Goal: Task Accomplishment & Management: Complete application form

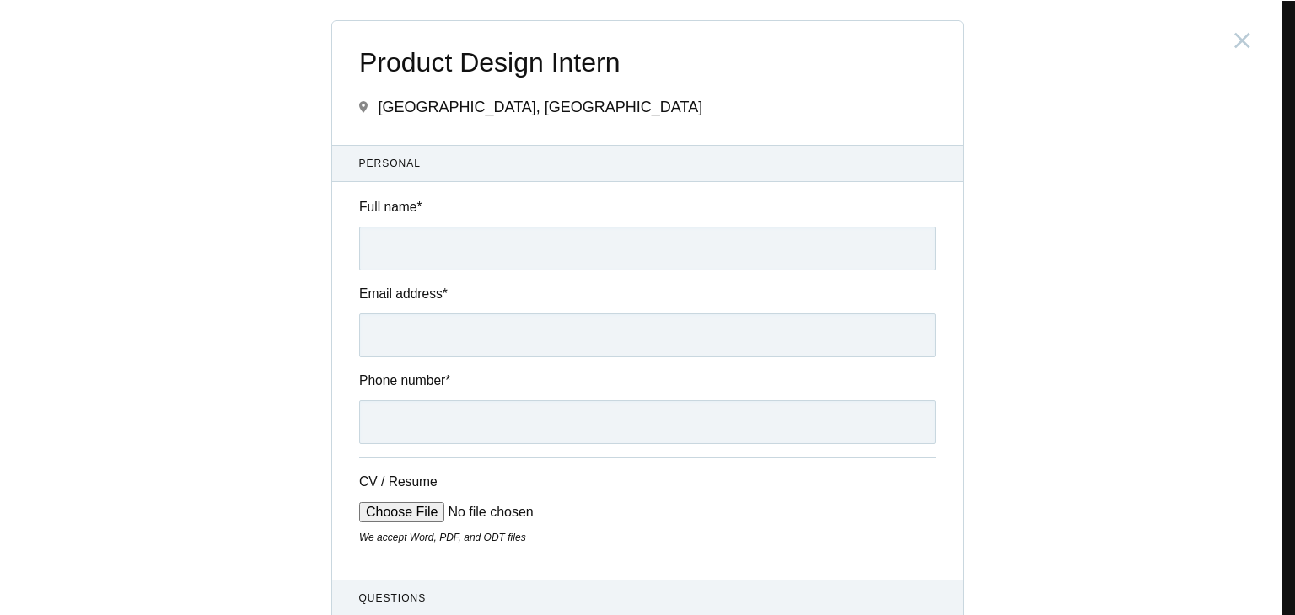
scroll to position [5277, 0]
click at [455, 244] on input "Full name *" at bounding box center [647, 249] width 576 height 44
type input "s"
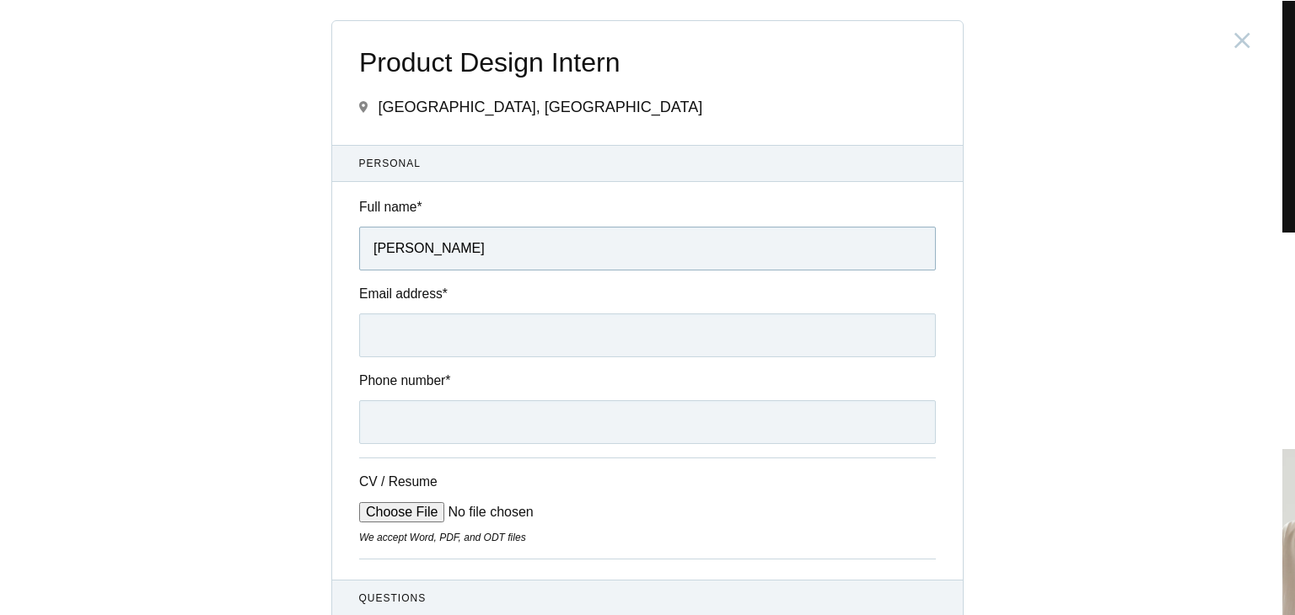
type input "Sai Jaswanth Edupuganti"
click at [519, 331] on input "Email address *" at bounding box center [647, 336] width 576 height 44
type input "saijaswanthedupugnati@gmail.com"
click at [481, 421] on input "Phone number *" at bounding box center [647, 422] width 576 height 44
type input "9491082728"
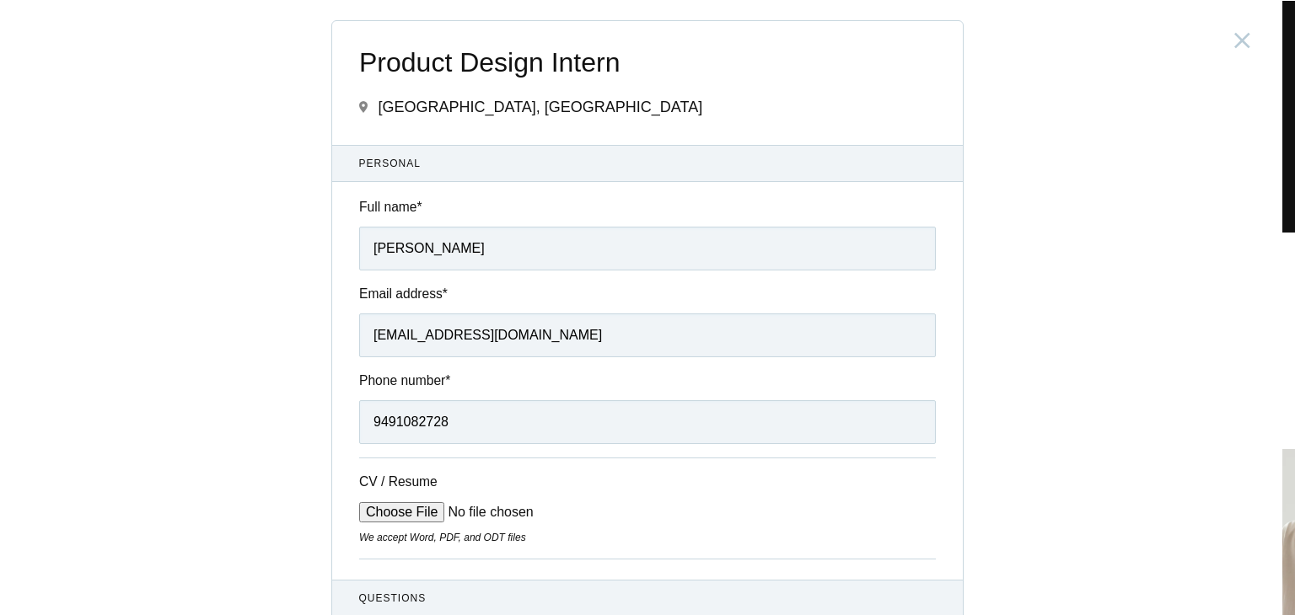
click at [381, 518] on input "CV / Resume" at bounding box center [486, 512] width 255 height 20
type input "C:\fakepath\Sai_Jaswanth_Edupuganti_UX_UI_Designer_Resume.pdf (2).pdf"
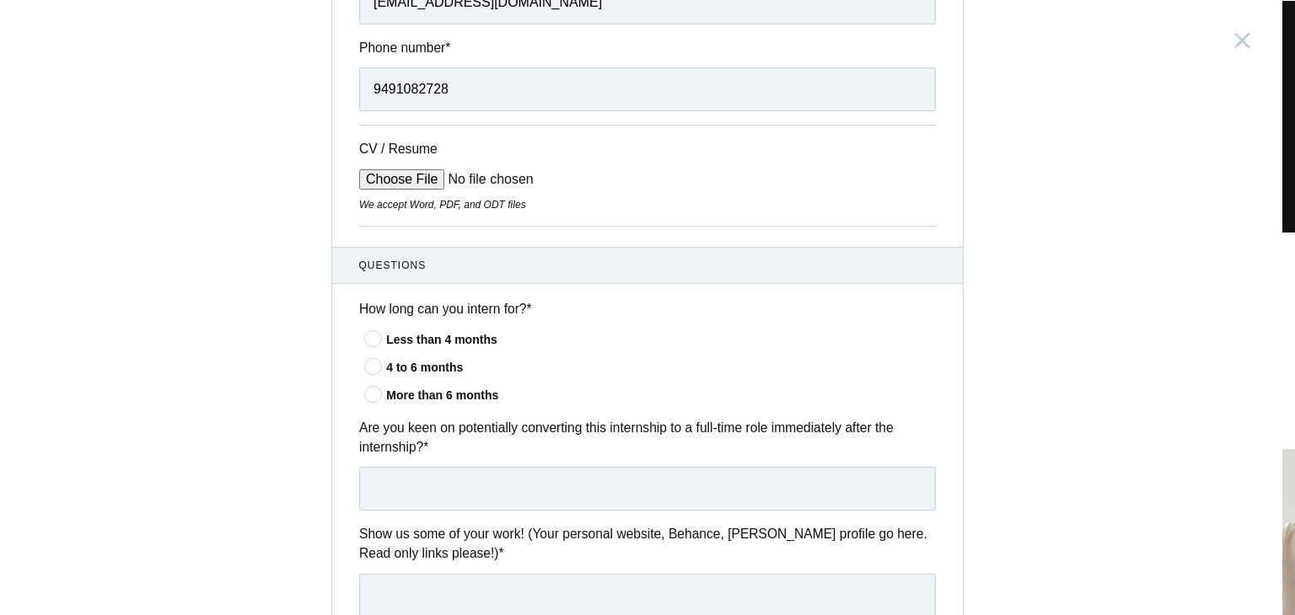
scroll to position [337, 0]
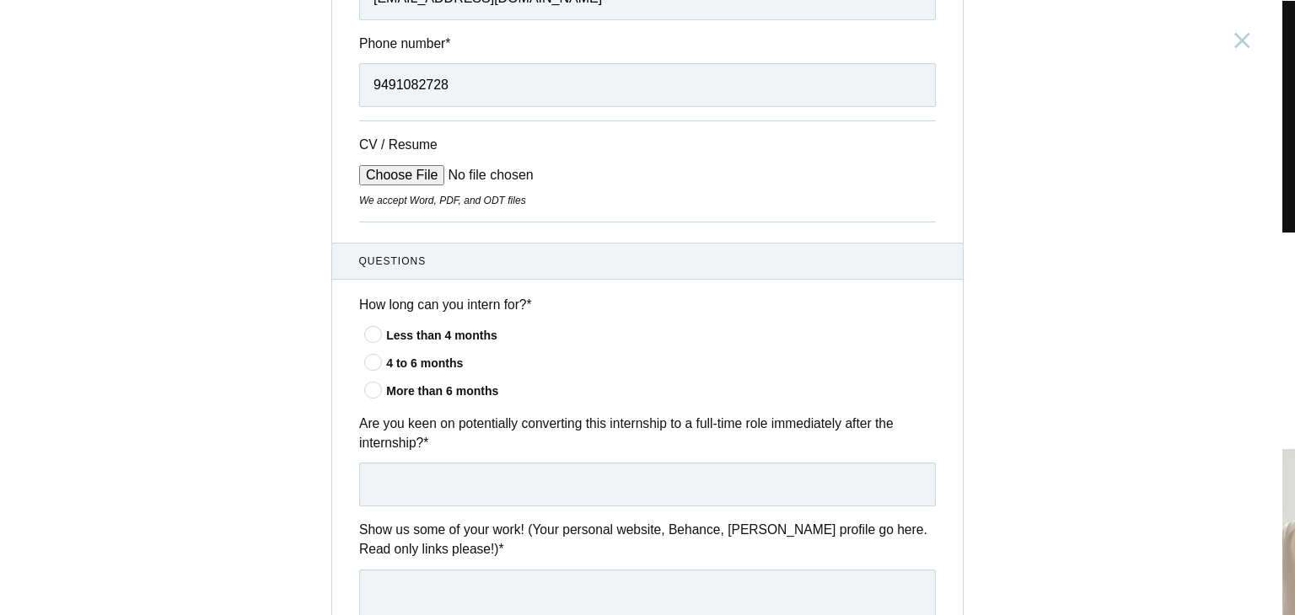
click at [370, 390] on icon at bounding box center [373, 389] width 31 height 11
click at [0, 0] on input"] "More than 6 months" at bounding box center [0, 0] width 0 height 0
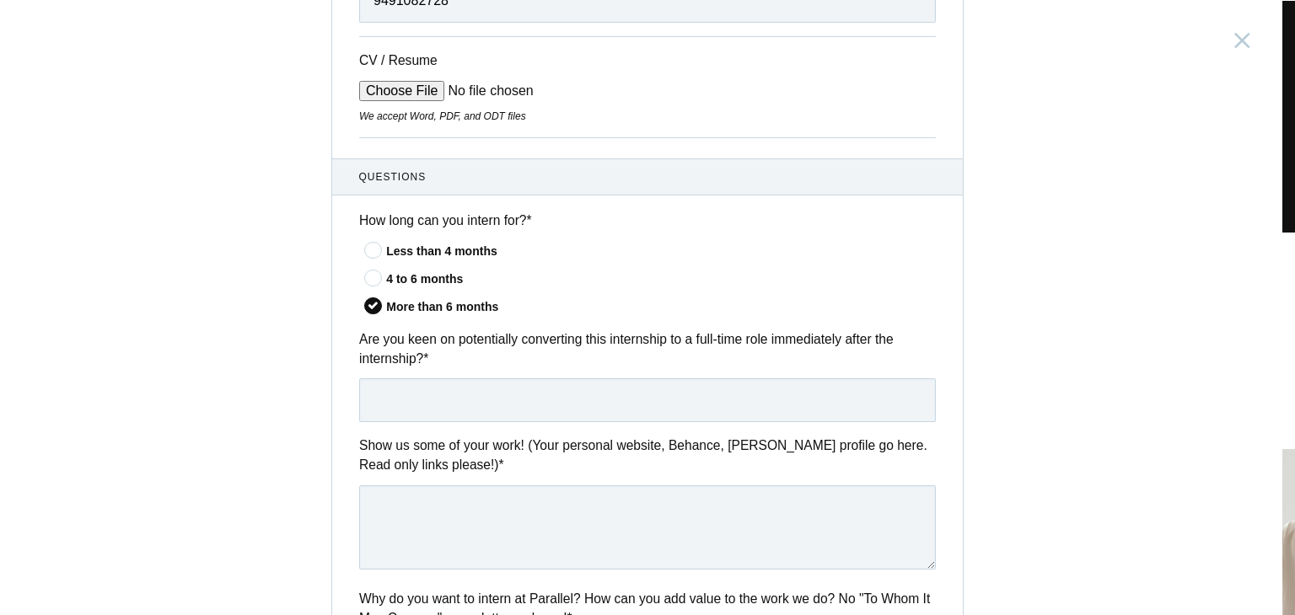
scroll to position [506, 0]
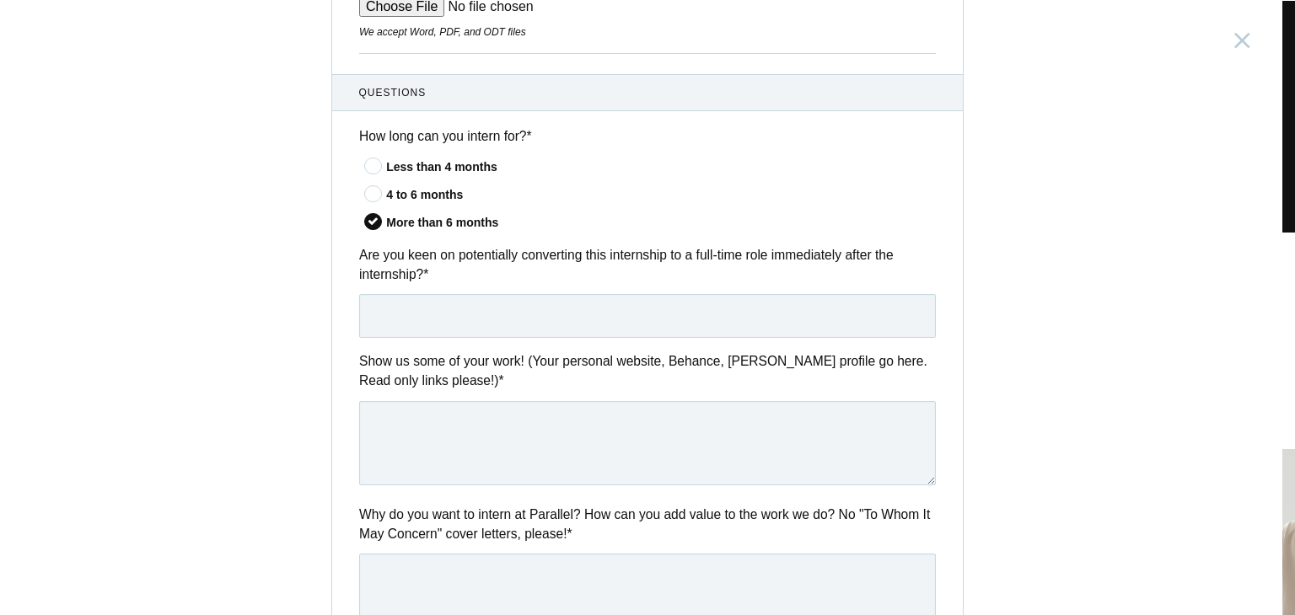
drag, startPoint x: 354, startPoint y: 248, endPoint x: 401, endPoint y: 275, distance: 54.4
click at [401, 275] on label "Are you keen on potentially converting this internship to a full-time role imme…" at bounding box center [647, 265] width 576 height 40
click at [454, 281] on label "Are you keen on potentially converting this internship to a full-time role imme…" at bounding box center [647, 265] width 576 height 40
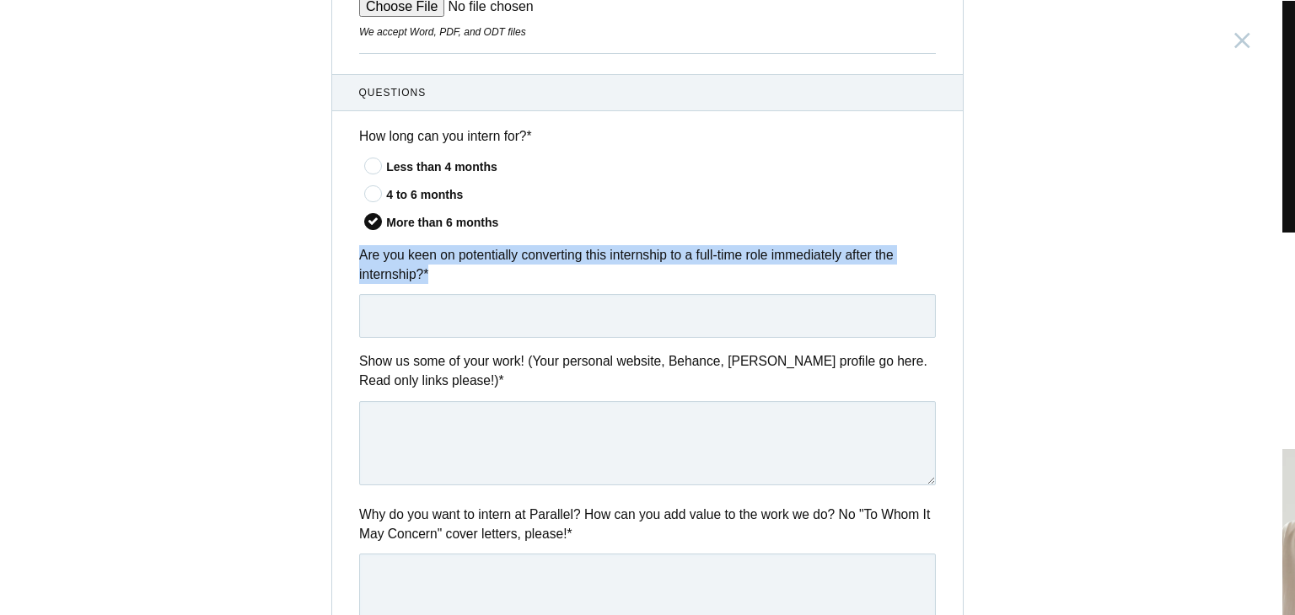
drag, startPoint x: 428, startPoint y: 279, endPoint x: 346, endPoint y: 249, distance: 86.9
click at [346, 249] on div "Are you keen on potentially converting this internship to a full-time role imme…" at bounding box center [647, 291] width 630 height 93
copy label "Are you keen on potentially converting this internship to a full-time role imme…"
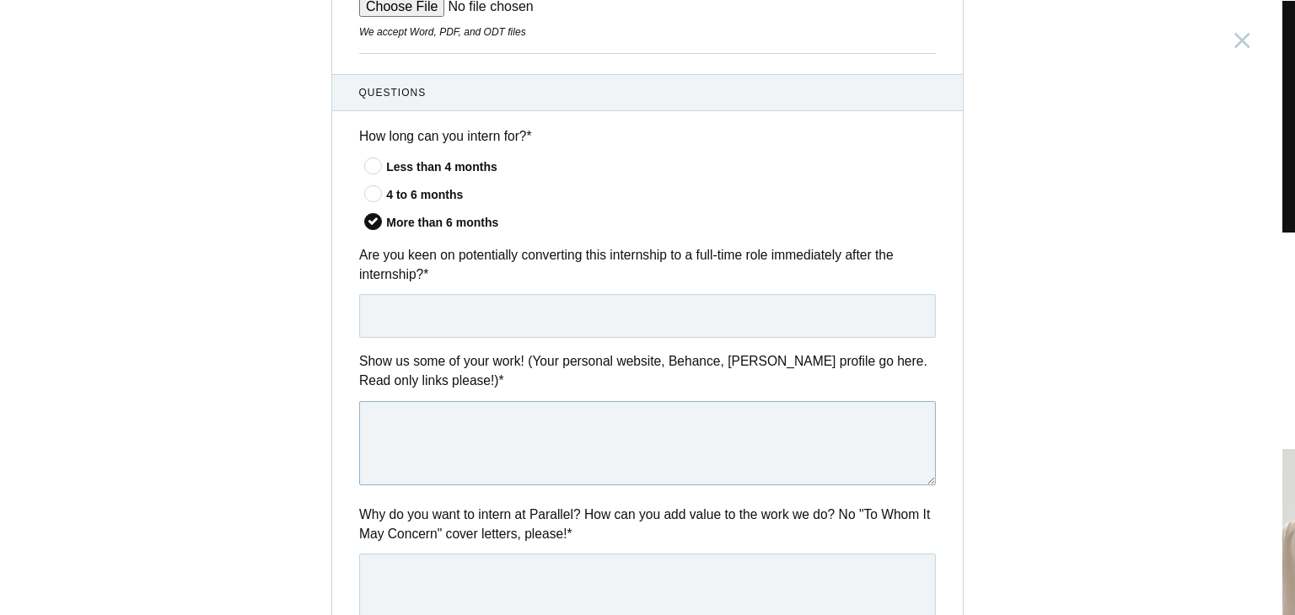
click at [550, 409] on textarea at bounding box center [647, 443] width 576 height 84
click at [443, 428] on textarea at bounding box center [647, 443] width 576 height 84
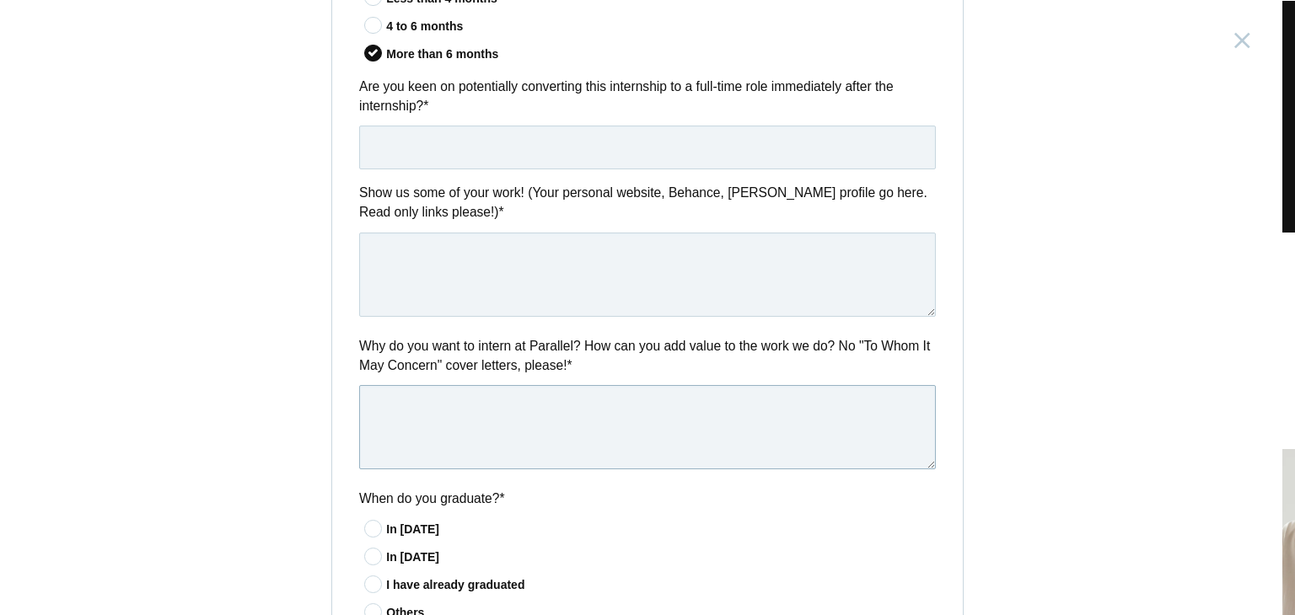
click at [491, 410] on textarea at bounding box center [647, 427] width 576 height 84
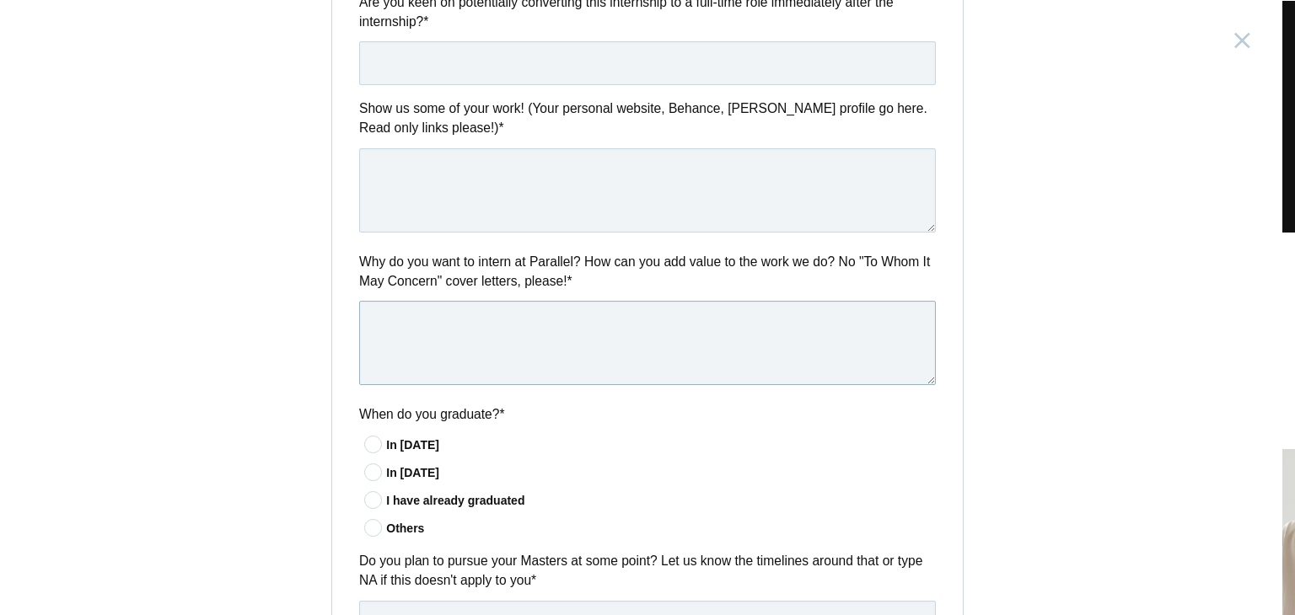
scroll to position [506, 0]
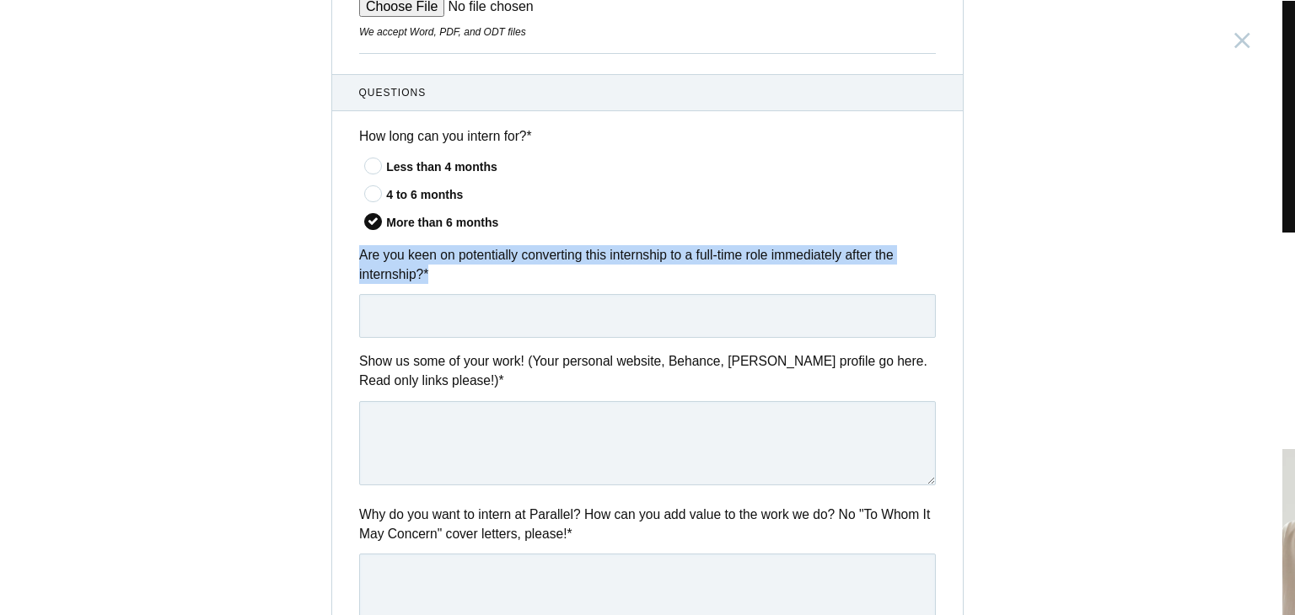
drag, startPoint x: 351, startPoint y: 249, endPoint x: 437, endPoint y: 277, distance: 91.2
click at [437, 277] on div "Are you keen on potentially converting this internship to a full-time role imme…" at bounding box center [647, 291] width 630 height 93
copy label "Are you keen on potentially converting this internship to a full-time role imme…"
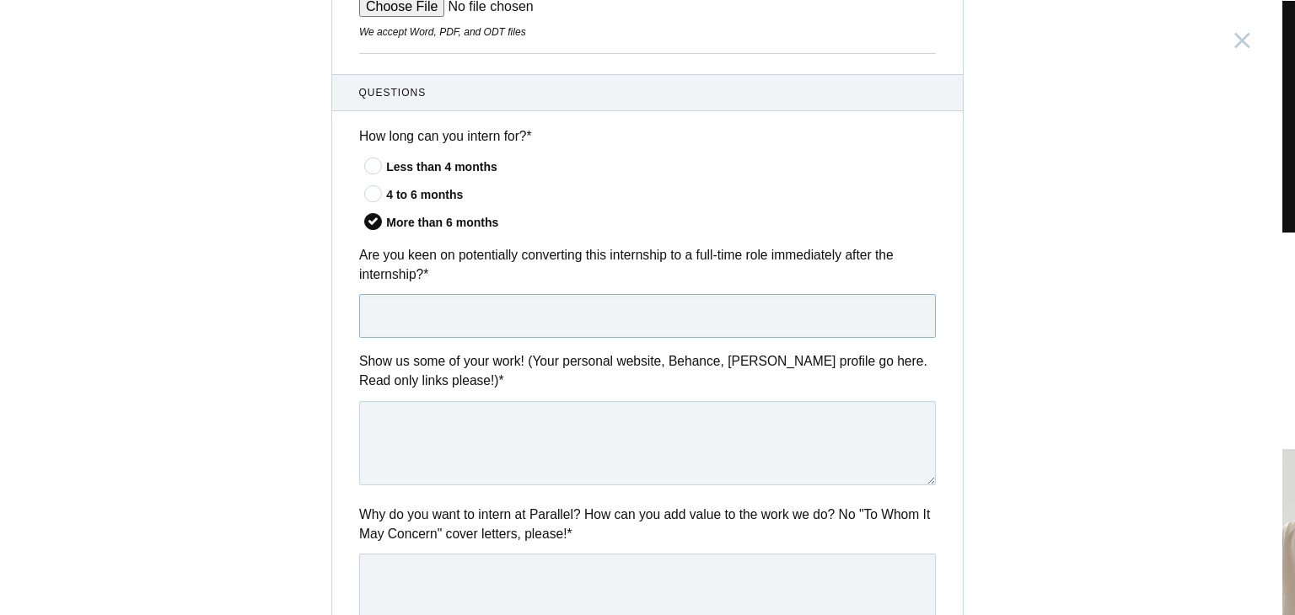
click at [540, 298] on input "text" at bounding box center [647, 316] width 576 height 44
paste input "Yes, I am definitely open to converting the internship into a full-time role. I…"
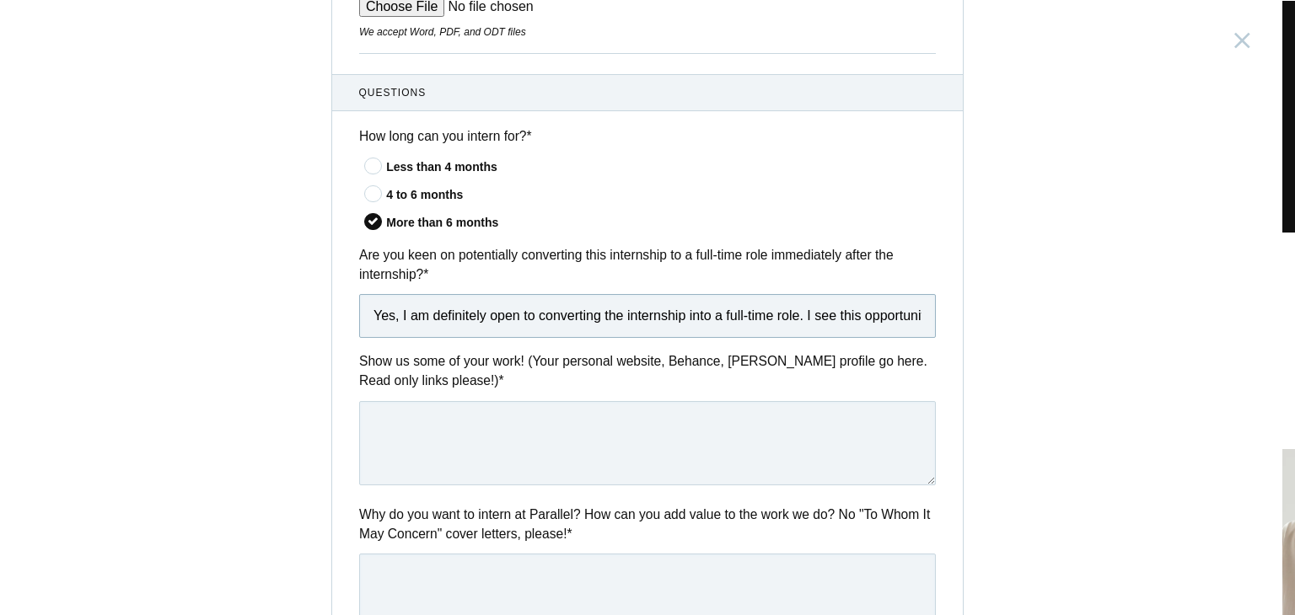
scroll to position [0, 1401]
type input "Yes, I am definitely open to converting the internship into a full-time role. I…"
click at [378, 418] on textarea at bounding box center [647, 443] width 576 height 84
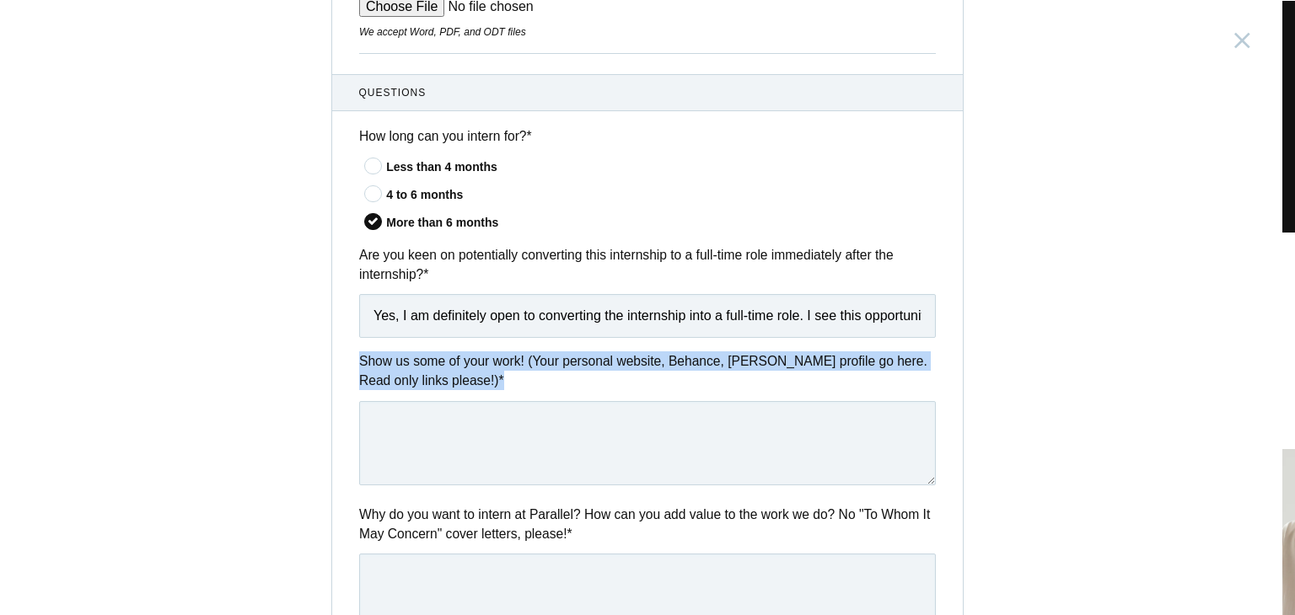
drag, startPoint x: 345, startPoint y: 351, endPoint x: 439, endPoint y: 383, distance: 99.7
click at [439, 383] on div "Show us some of your work! (Your personal website, Behance, Dribbble profile go…" at bounding box center [647, 420] width 630 height 139
copy label "Show us some of your work! (Your personal website, Behance, Dribbble profile go…"
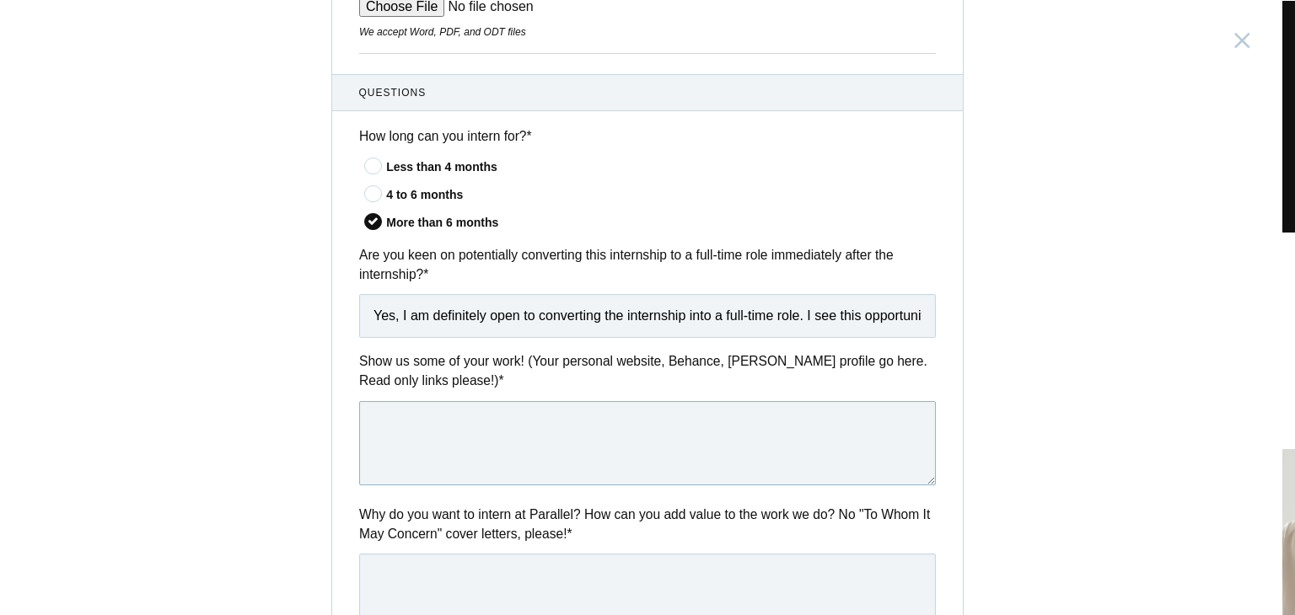
click at [445, 432] on textarea at bounding box center [647, 443] width 576 height 84
paste textarea "Folio"
type textarea "F"
paste textarea "https://68c942c0207f6126bddec437--legendary-lamington-e30921.netlify.app/"
click at [367, 422] on textarea "https://68c942c0207f6126bddec437--legendary-lamington-e30921.netlify.app/" at bounding box center [647, 443] width 576 height 84
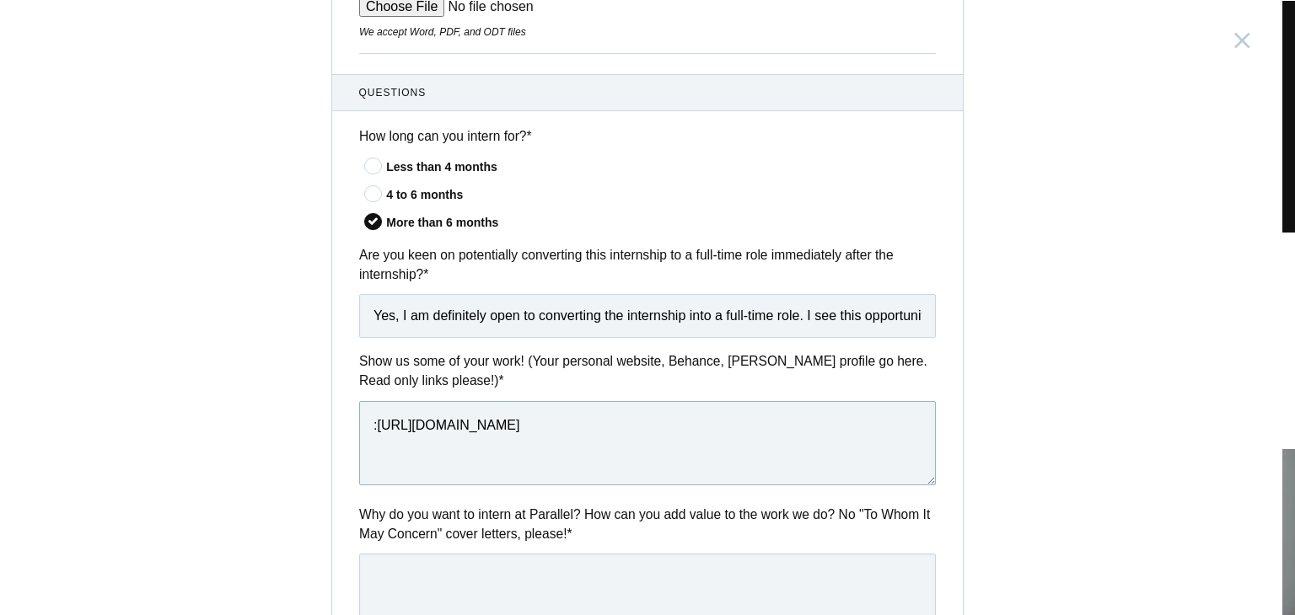
paste textarea "Personal Website"
click at [535, 451] on textarea "Personal Website :https://68c942c0207f6126bddec437--legendary-lamington-e30921.…" at bounding box center [647, 443] width 576 height 84
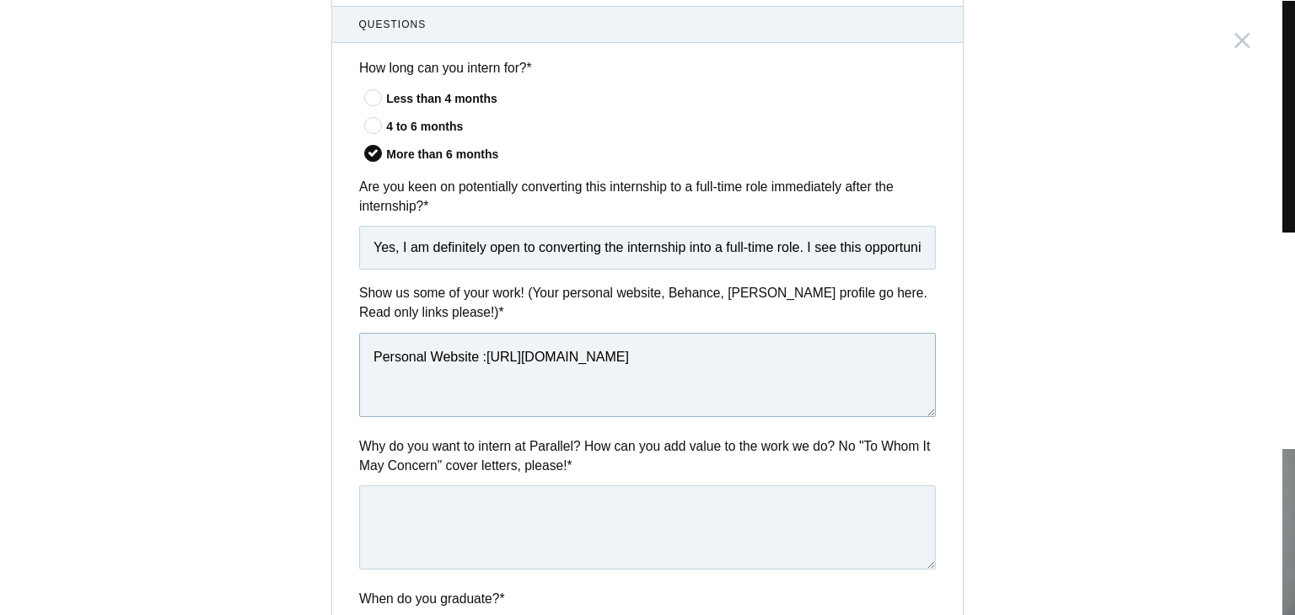
scroll to position [674, 0]
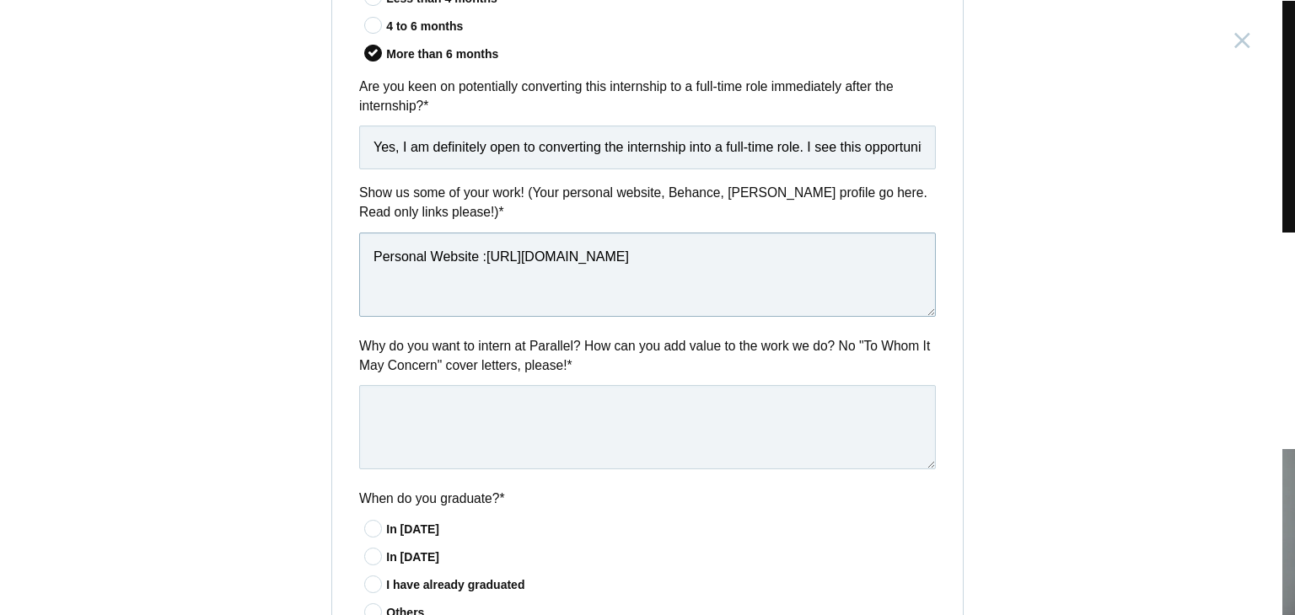
type textarea "Personal Website :https://68c942c0207f6126bddec437--legendary-lamington-e30921.…"
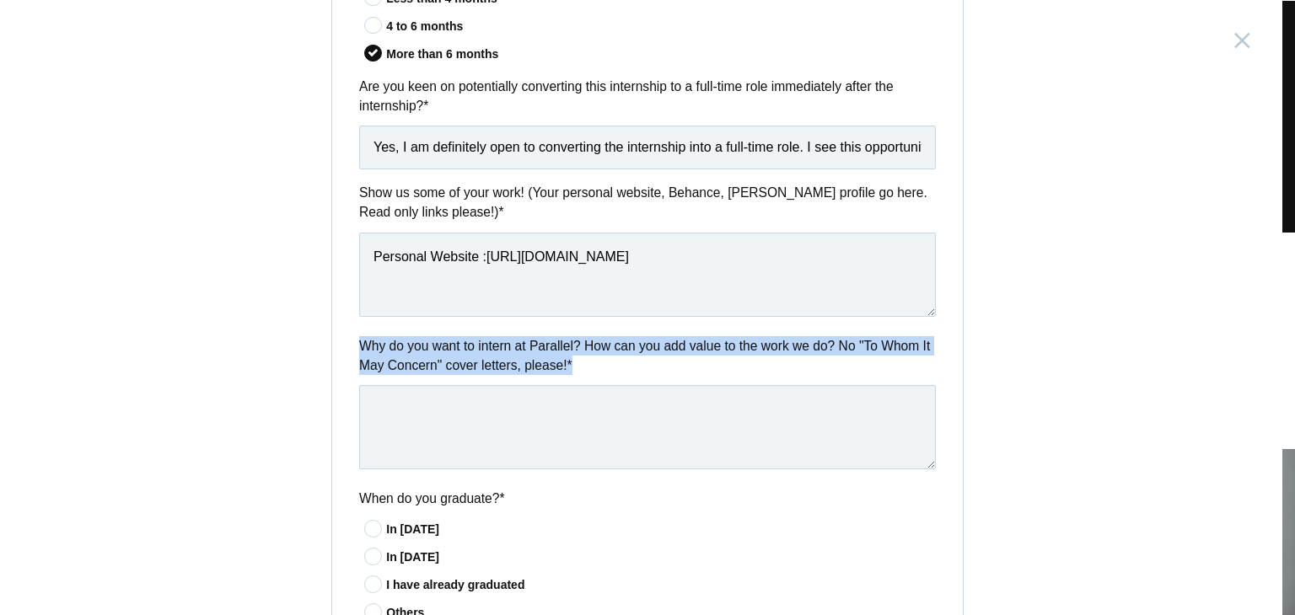
drag, startPoint x: 351, startPoint y: 342, endPoint x: 580, endPoint y: 383, distance: 232.9
click at [580, 383] on div "Why do you want to intern at Parallel? How can you add value to the work we do?…" at bounding box center [647, 405] width 630 height 139
copy div "Why do you want to intern at Parallel? How can you add value to the work we do?…"
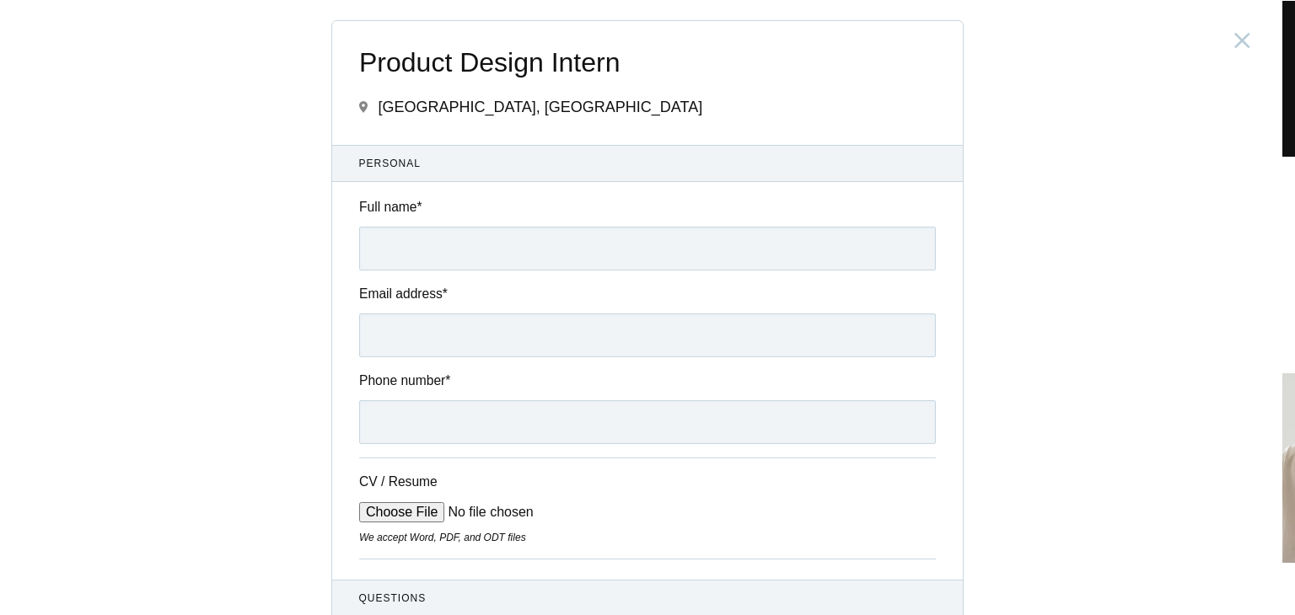
scroll to position [5859, 0]
click at [469, 247] on input "Full name *" at bounding box center [647, 249] width 576 height 44
click at [405, 244] on input "Full name *" at bounding box center [647, 249] width 576 height 44
type input "s"
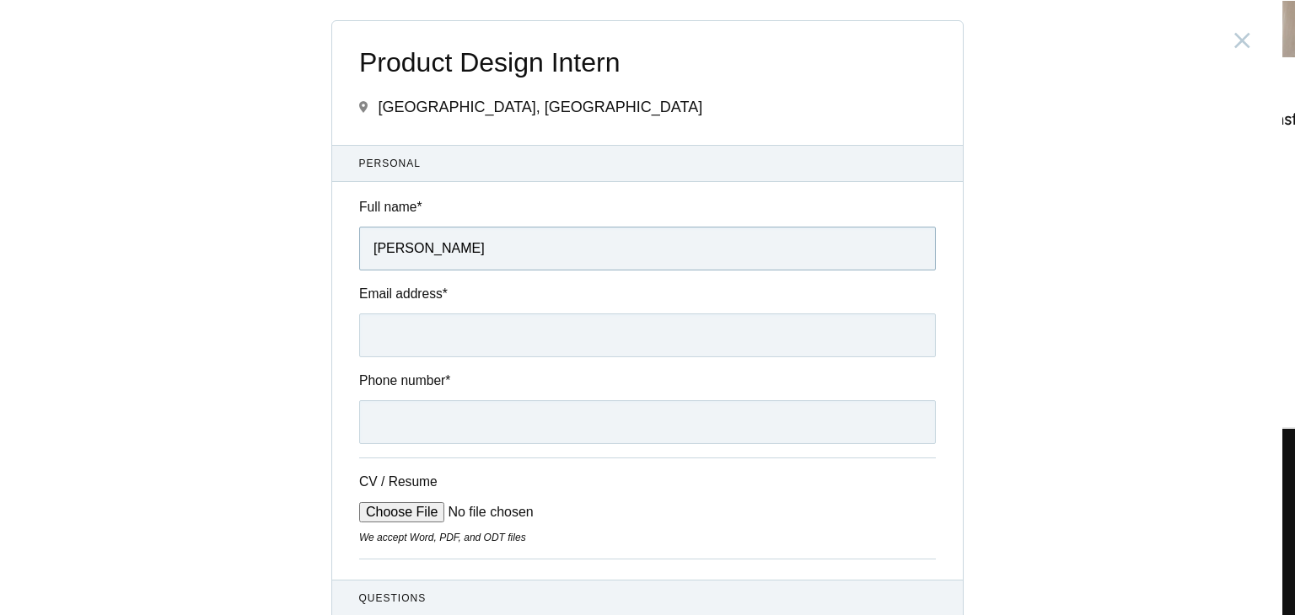
type input "Sai Jaswanth Edupuganti"
click at [423, 336] on input "Email address *" at bounding box center [647, 336] width 576 height 44
type input "S"
type input "SaijaswantEdupuganti@gmail.com"
click at [423, 414] on input "Phone number *" at bounding box center [647, 422] width 576 height 44
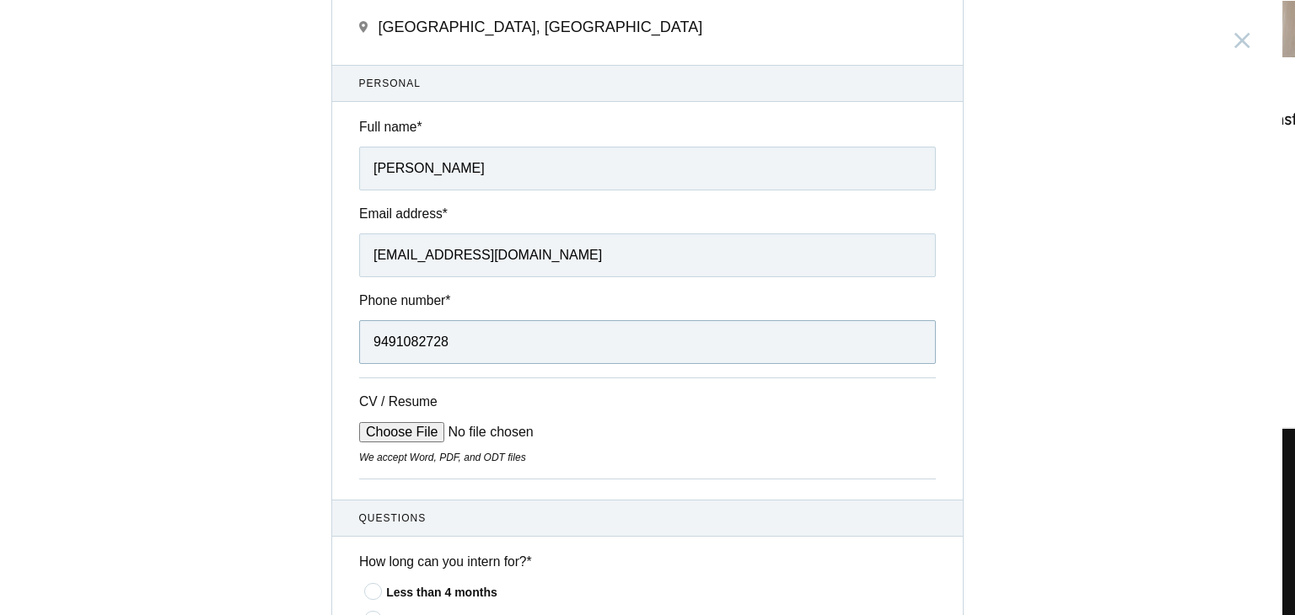
scroll to position [84, 0]
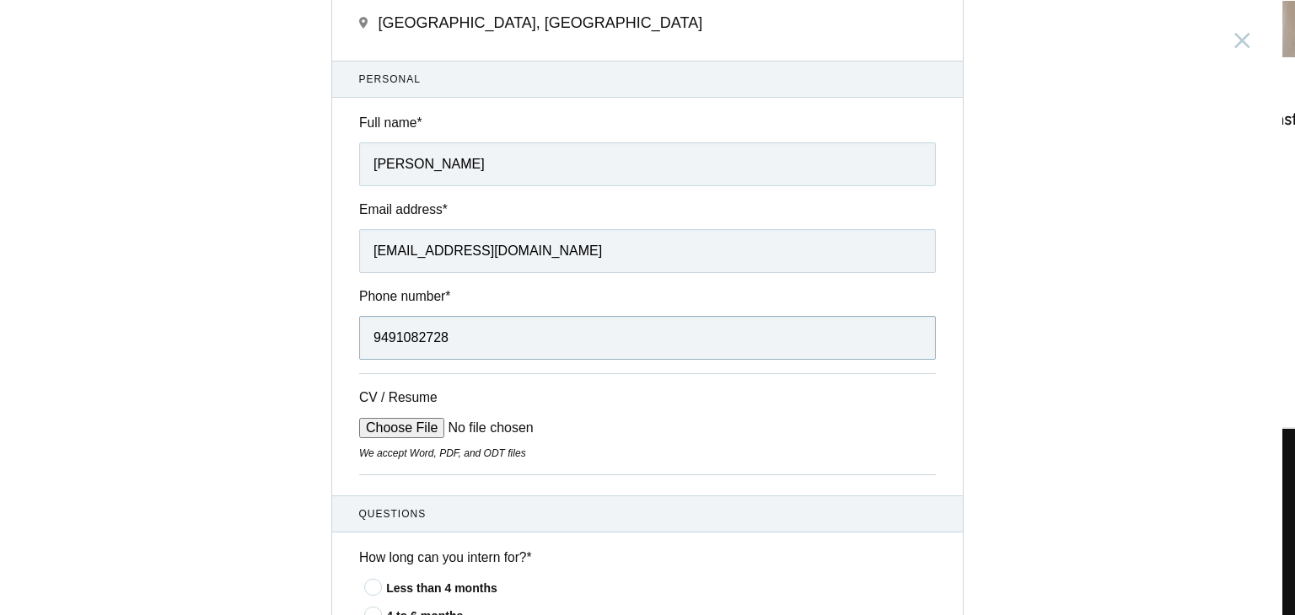
type input "9491082728"
click at [398, 426] on input "CV / Resume" at bounding box center [486, 428] width 255 height 20
type input "C:\fakepath\Sai_Jaswanth_Edupuganti_UX_UI_Designer_Resume.pdf (2).pdf"
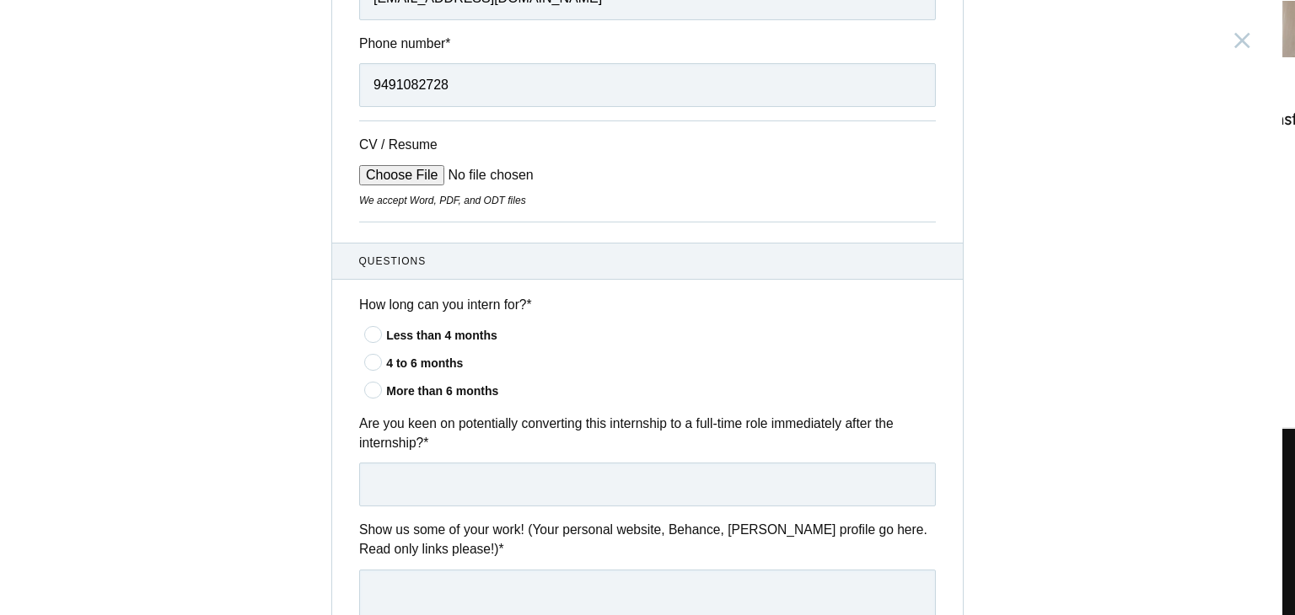
click at [372, 333] on icon at bounding box center [373, 334] width 31 height 11
click at [0, 0] on input"] "Less than 4 months" at bounding box center [0, 0] width 0 height 0
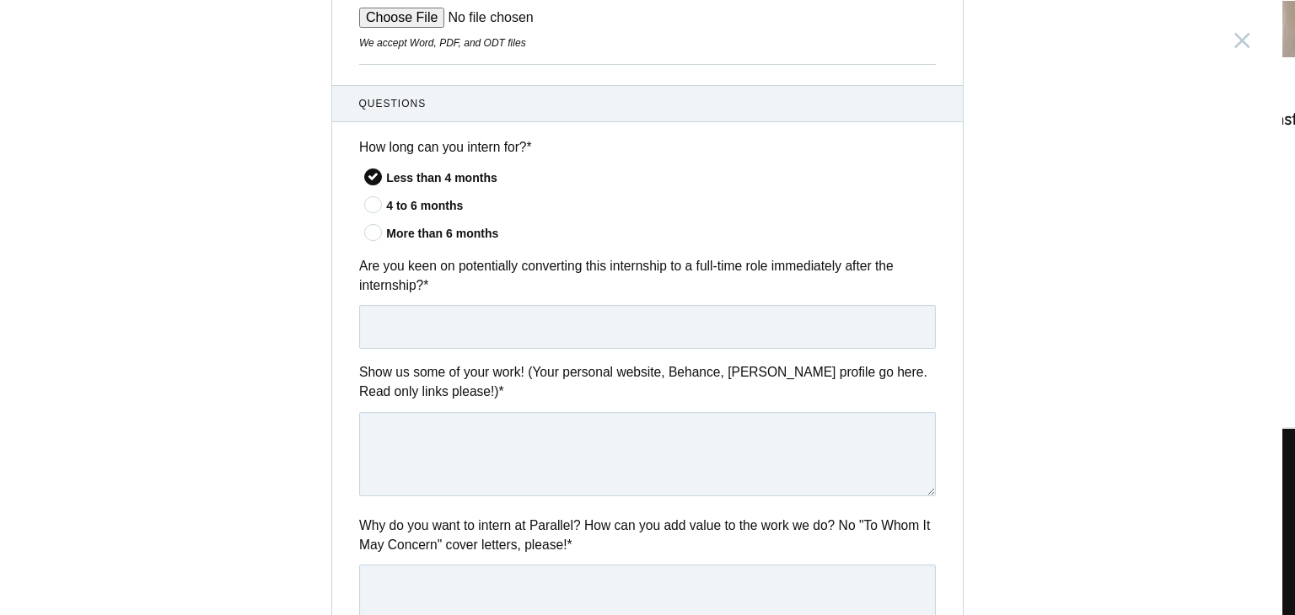
scroll to position [506, 0]
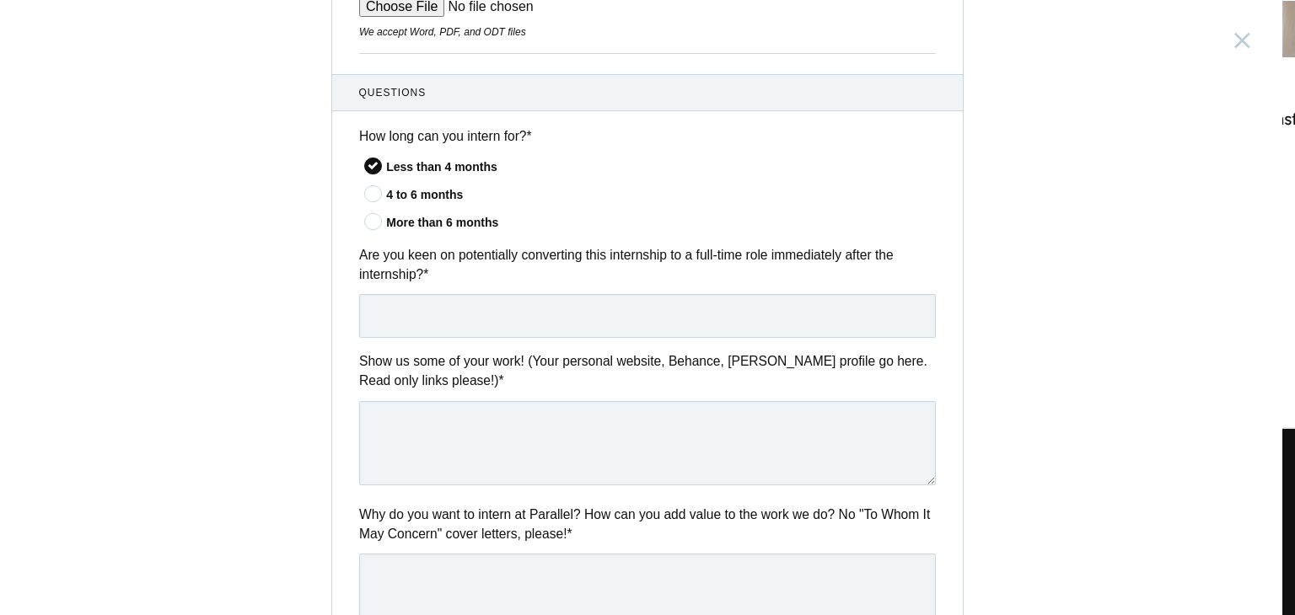
click at [366, 221] on icon at bounding box center [373, 221] width 31 height 11
click at [0, 0] on input"] "More than 6 months" at bounding box center [0, 0] width 0 height 0
click at [396, 308] on input "text" at bounding box center [647, 316] width 576 height 44
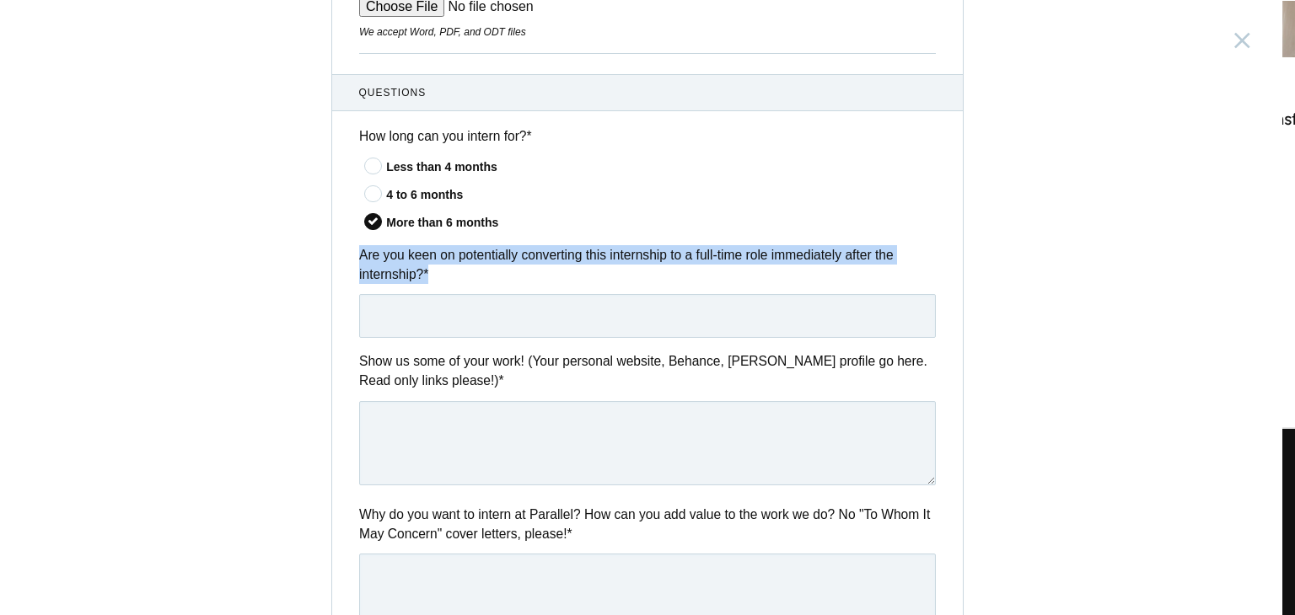
drag, startPoint x: 352, startPoint y: 250, endPoint x: 438, endPoint y: 287, distance: 93.3
click at [438, 287] on div "Are you keen on potentially converting this internship to a full-time role imme…" at bounding box center [647, 291] width 630 height 93
copy div "Are you keen on potentially converting this internship to a full-time role imme…"
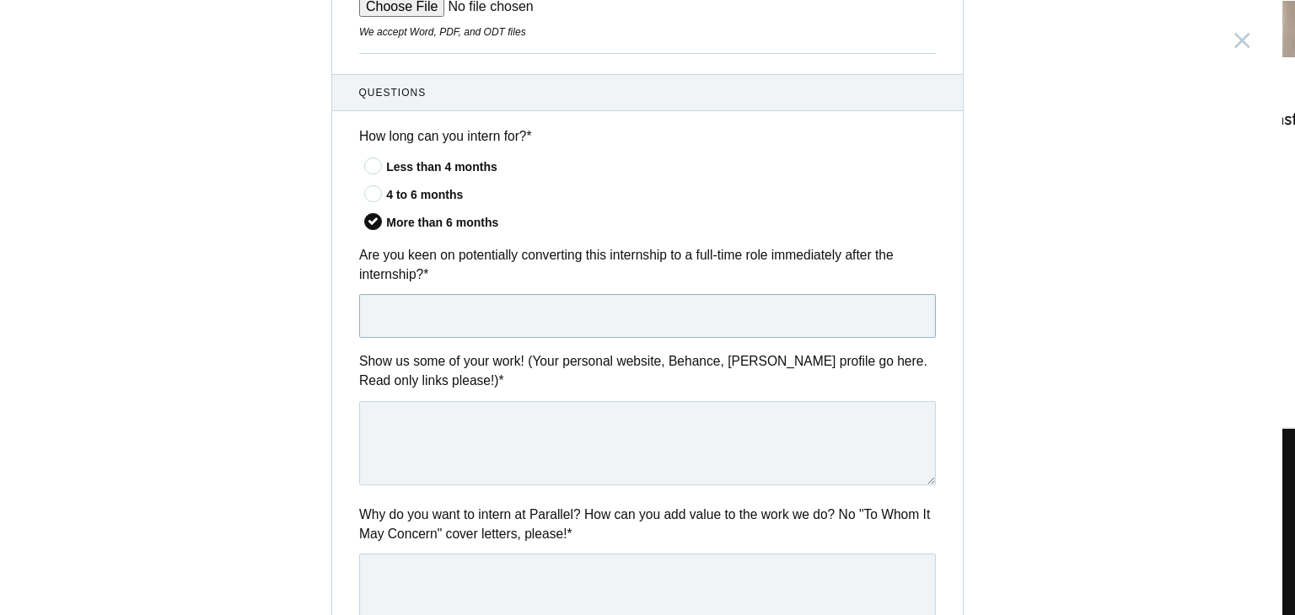
click at [471, 315] on input "text" at bounding box center [647, 316] width 576 height 44
paste input "Yes, I’m definitely keen on converting this internship into a full-time role im…"
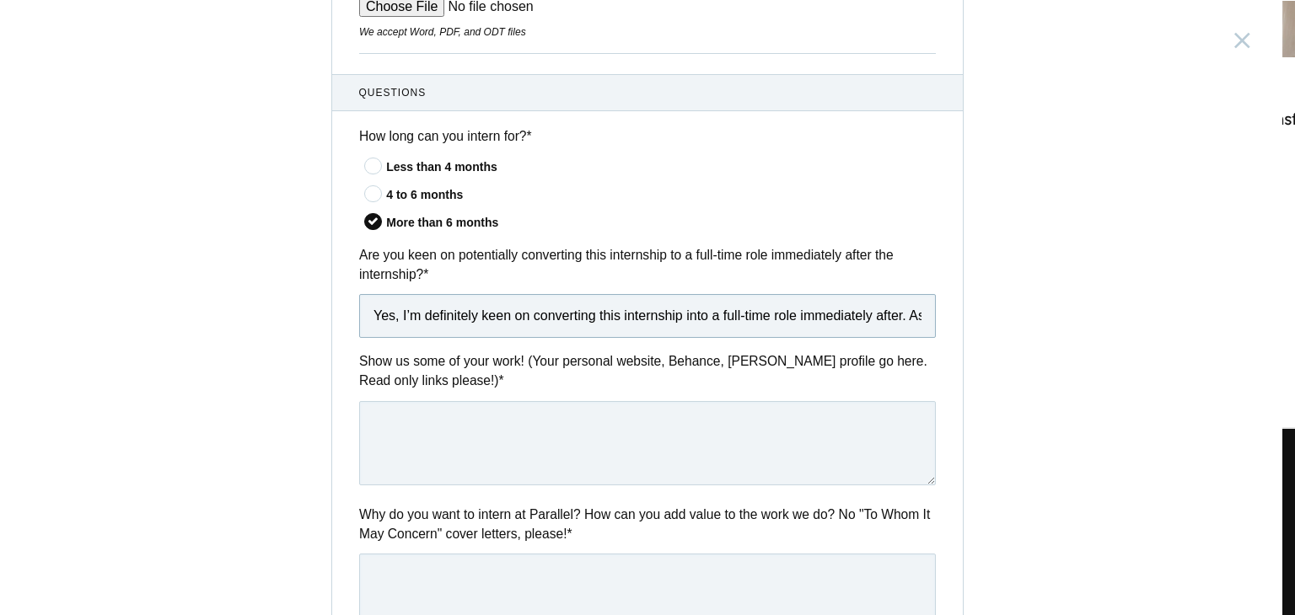
scroll to position [0, 1746]
type input "Yes, I’m definitely keen on converting this internship into a full-time role im…"
click at [421, 420] on textarea at bounding box center [647, 443] width 576 height 84
paste textarea "Folio"
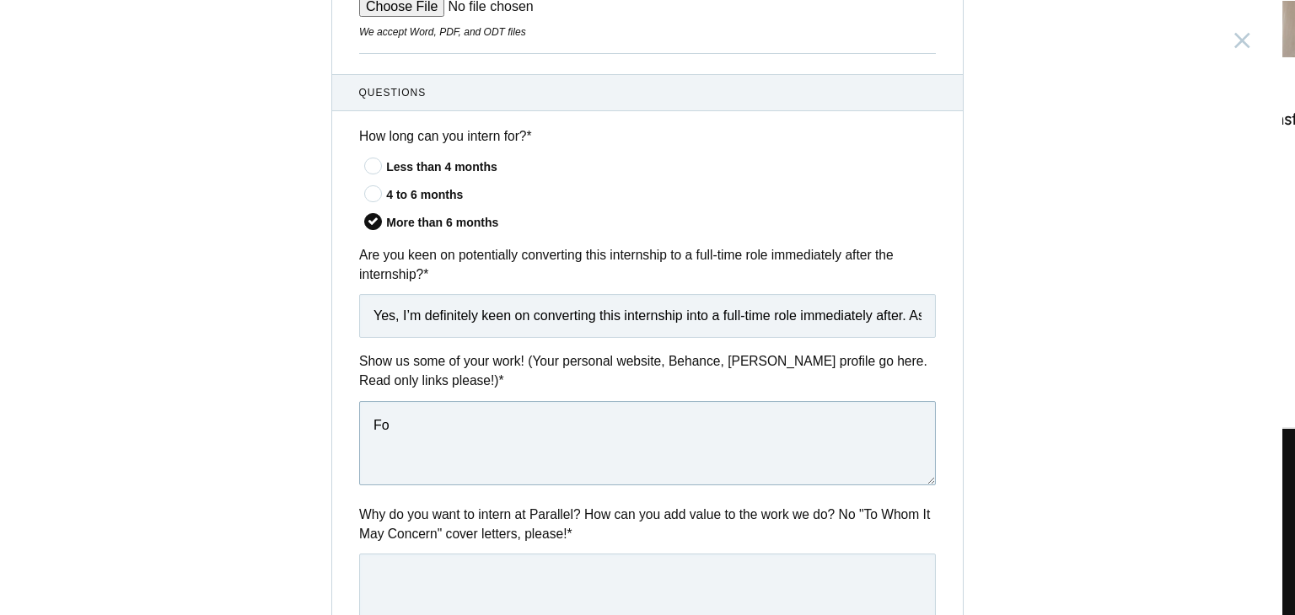
type textarea "F"
paste textarea "https://68c942c0207f6126bddec437--legendary-lamington-e30921.netlify.app/"
click at [367, 416] on textarea "https://68c942c0207f6126bddec437--legendary-lamington-e30921.netlify.app/" at bounding box center [647, 443] width 576 height 84
paste textarea "Website"
drag, startPoint x: 421, startPoint y: 427, endPoint x: 374, endPoint y: 422, distance: 47.5
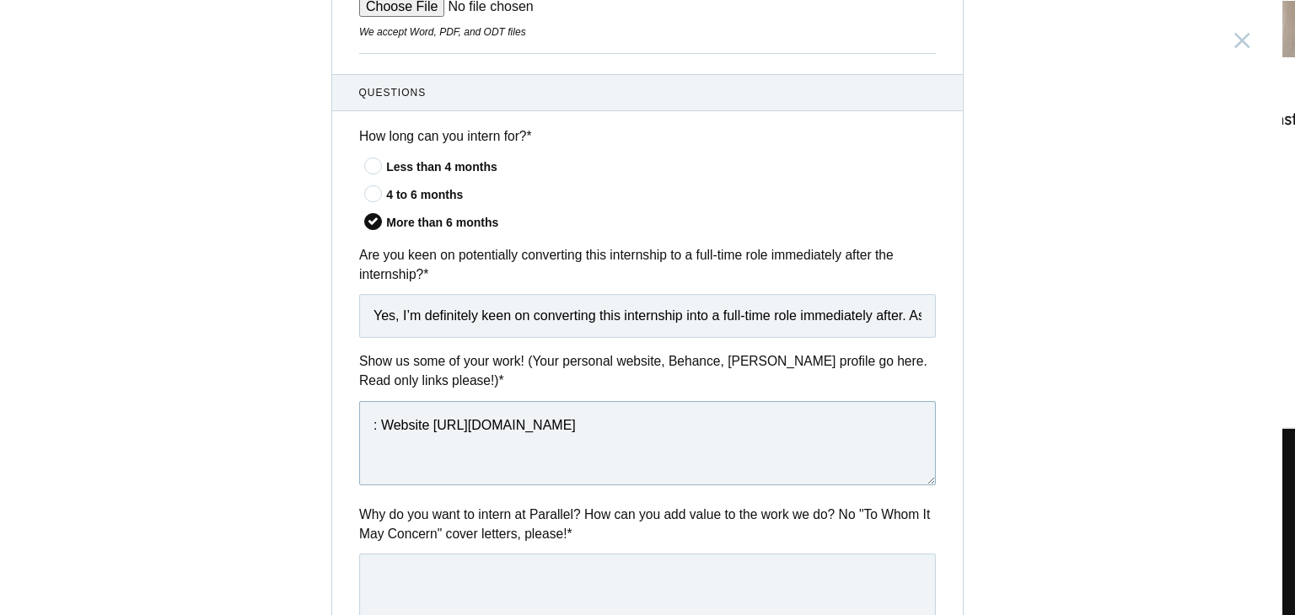
click at [374, 422] on textarea ": Website https://68c942c0207f6126bddec437--legendary-lamington-e30921.netlify.…" at bounding box center [647, 443] width 576 height 84
paste textarea "Website"
paste textarea "Personal"
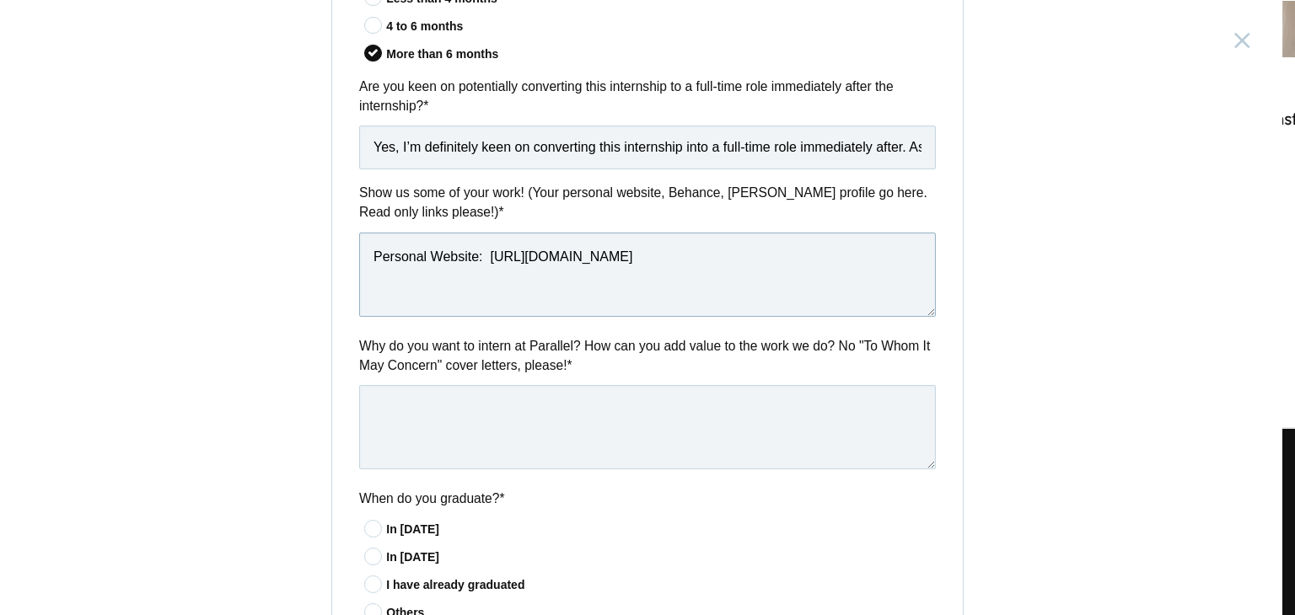
type textarea "Personal Website: https://68c942c0207f6126bddec437--legendary-lamington-e30921.…"
click at [425, 365] on label "Why do you want to intern at Parallel? How can you add value to the work we do?…" at bounding box center [647, 356] width 576 height 40
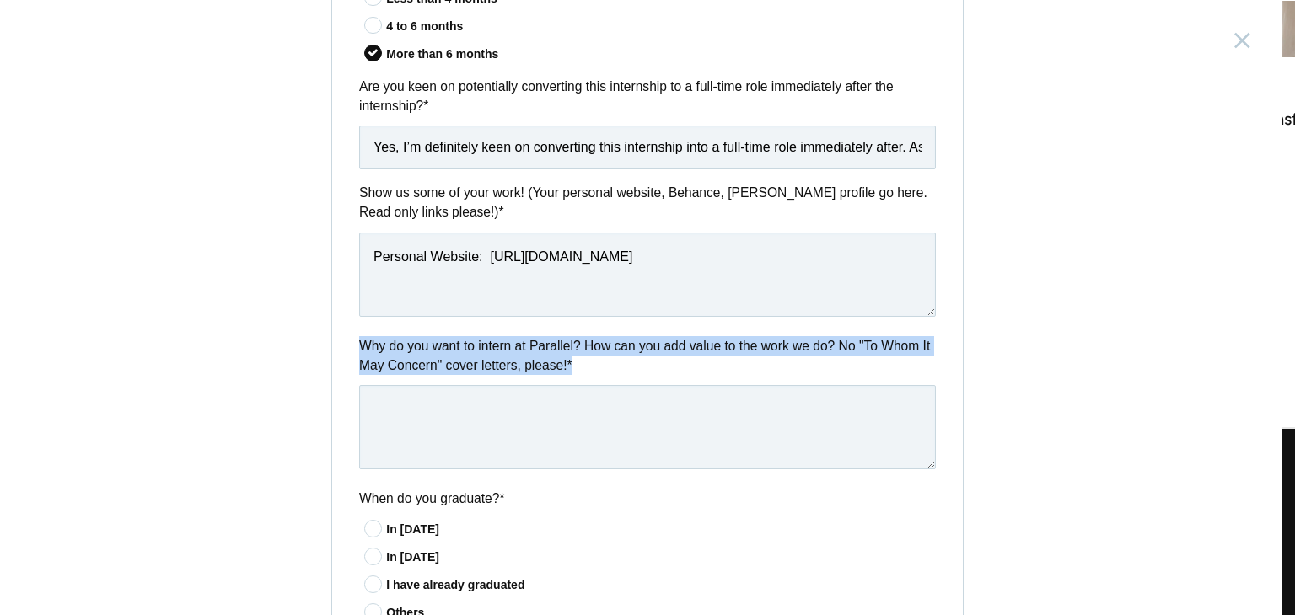
drag, startPoint x: 347, startPoint y: 339, endPoint x: 577, endPoint y: 373, distance: 232.5
click at [577, 373] on div "Why do you want to intern at Parallel? How can you add value to the work we do?…" at bounding box center [647, 405] width 630 height 139
copy label "Why do you want to intern at Parallel? How can you add value to the work we do?…"
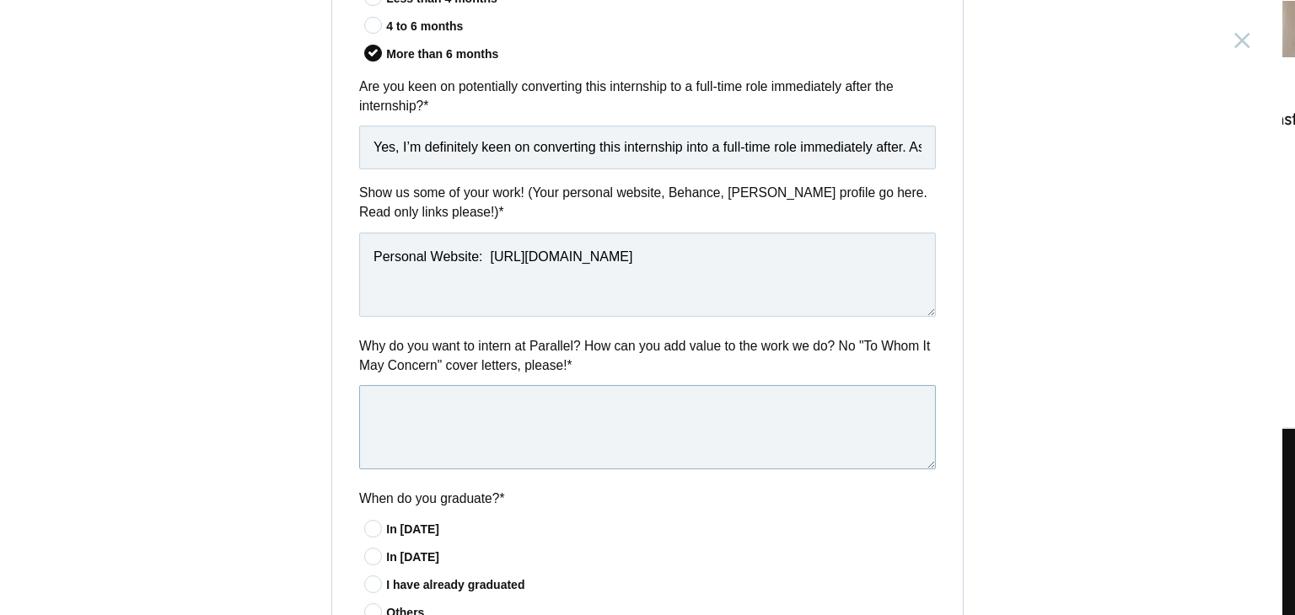
click at [546, 422] on textarea at bounding box center [647, 427] width 576 height 84
paste textarea "Hello Parallel Team, I’m excited to intern at Parallel because I admire how you…"
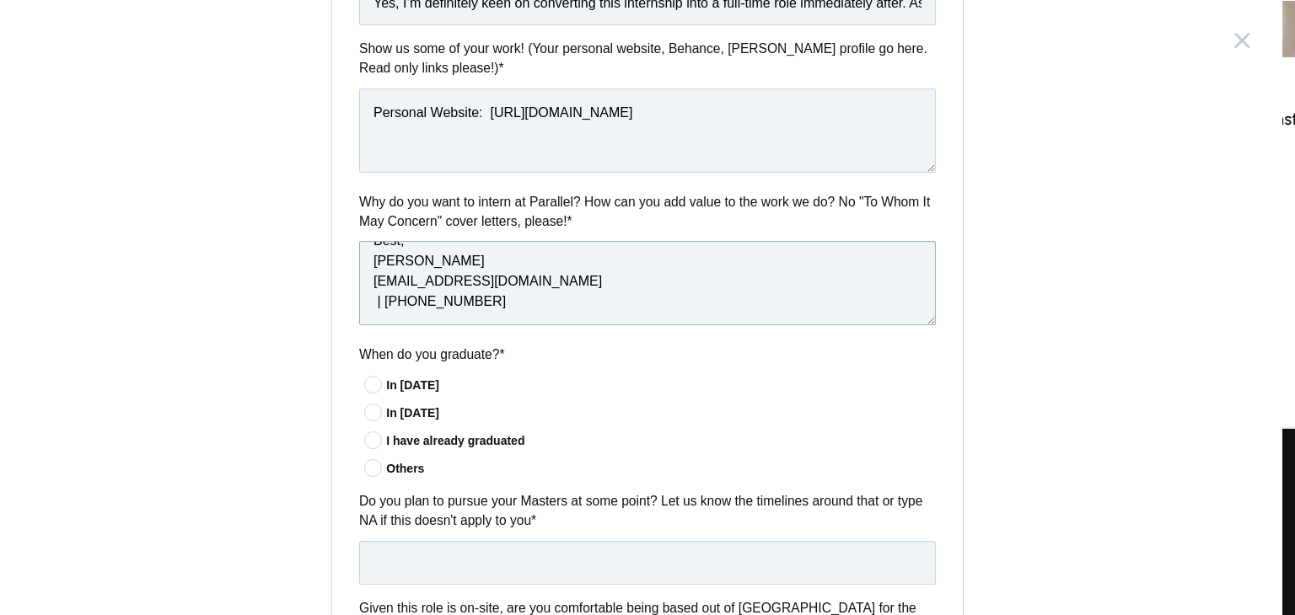
scroll to position [843, 0]
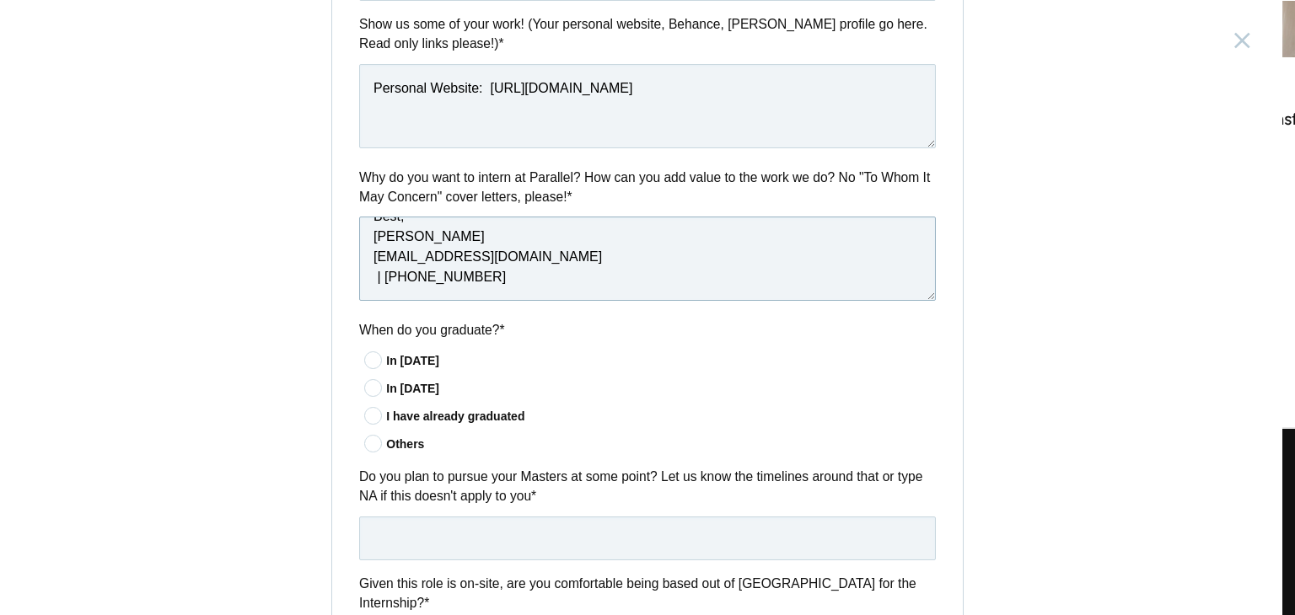
type textarea "Hello Parallel Team, I’m excited to intern at Parallel because I admire how you…"
click at [371, 415] on icon at bounding box center [373, 415] width 31 height 11
click at [0, 0] on input"] "I have already graduated" at bounding box center [0, 0] width 0 height 0
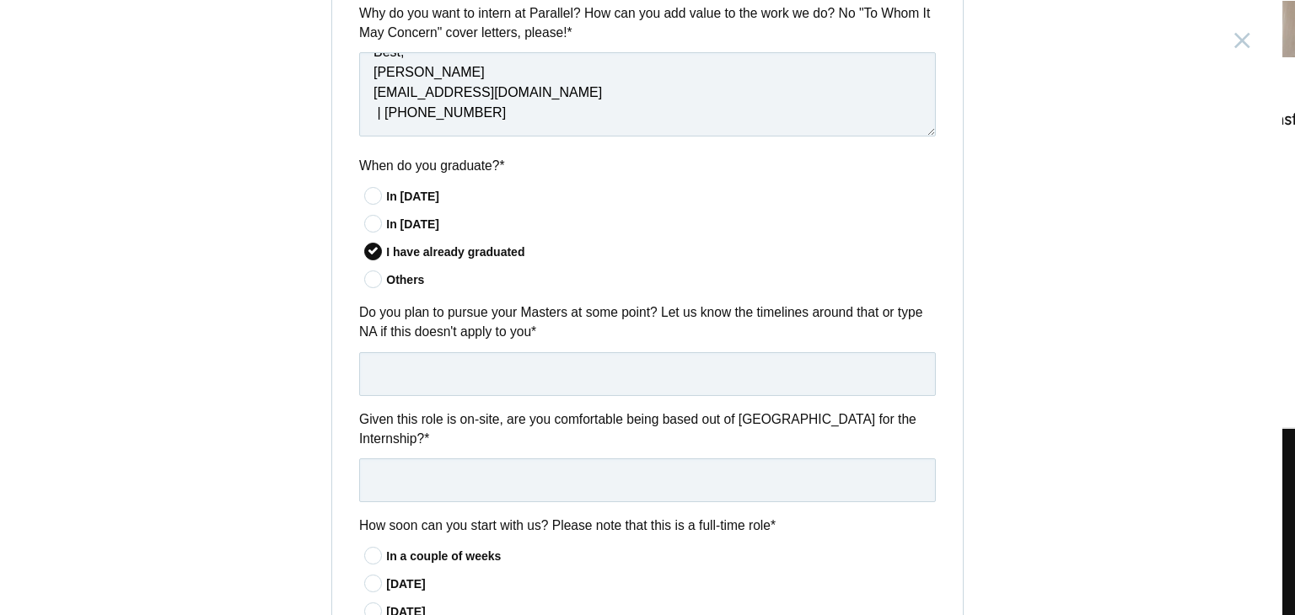
scroll to position [1011, 0]
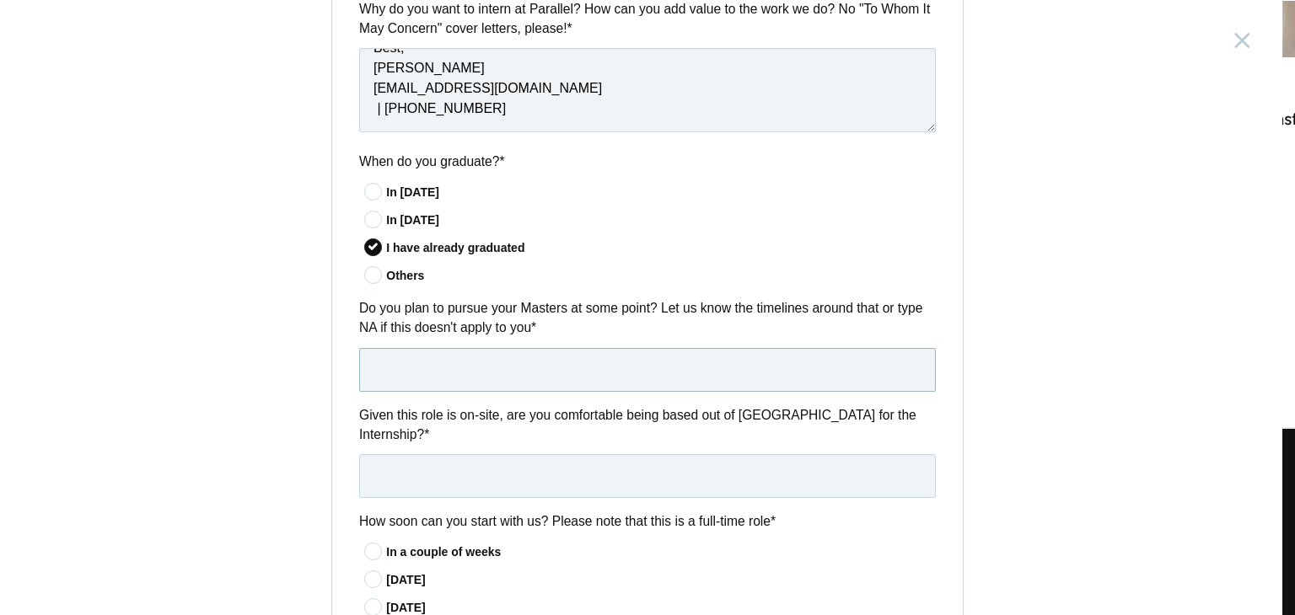
click at [448, 368] on input "text" at bounding box center [647, 370] width 576 height 44
type input "NA"
click at [405, 464] on input "text" at bounding box center [647, 476] width 576 height 44
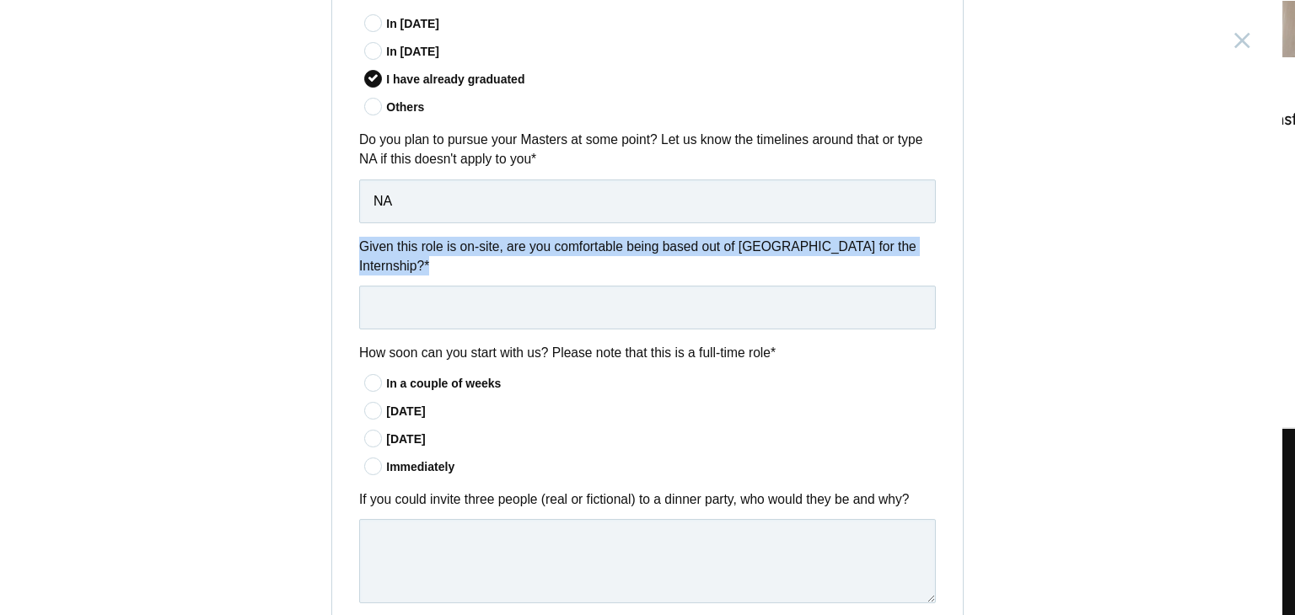
drag, startPoint x: 351, startPoint y: 239, endPoint x: 900, endPoint y: 269, distance: 550.4
click at [900, 269] on div "Given this role is on-site, are you comfortable being based out of Bangalore fo…" at bounding box center [647, 283] width 630 height 93
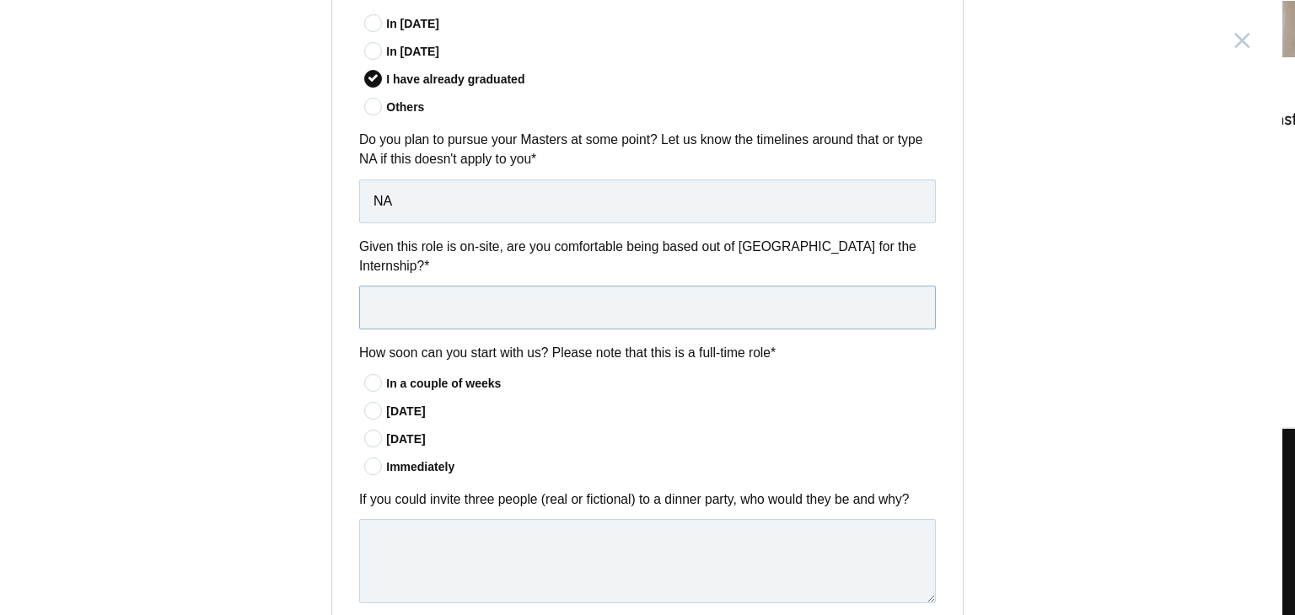
click at [475, 292] on input "text" at bounding box center [647, 308] width 576 height 44
type input "YES"
click at [540, 402] on label "[DATE]" at bounding box center [649, 411] width 571 height 18
click at [0, 0] on input"] "[DATE]" at bounding box center [0, 0] width 0 height 0
click at [362, 461] on icon at bounding box center [373, 466] width 31 height 11
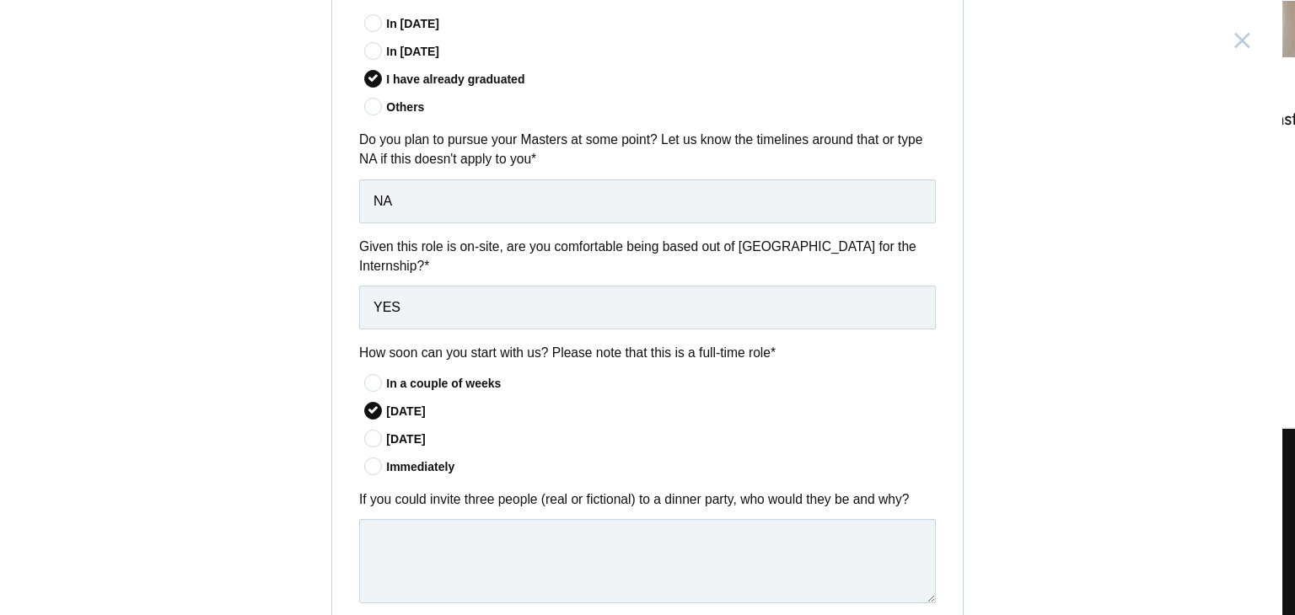
click at [0, 0] on input"] "Immediately" at bounding box center [0, 0] width 0 height 0
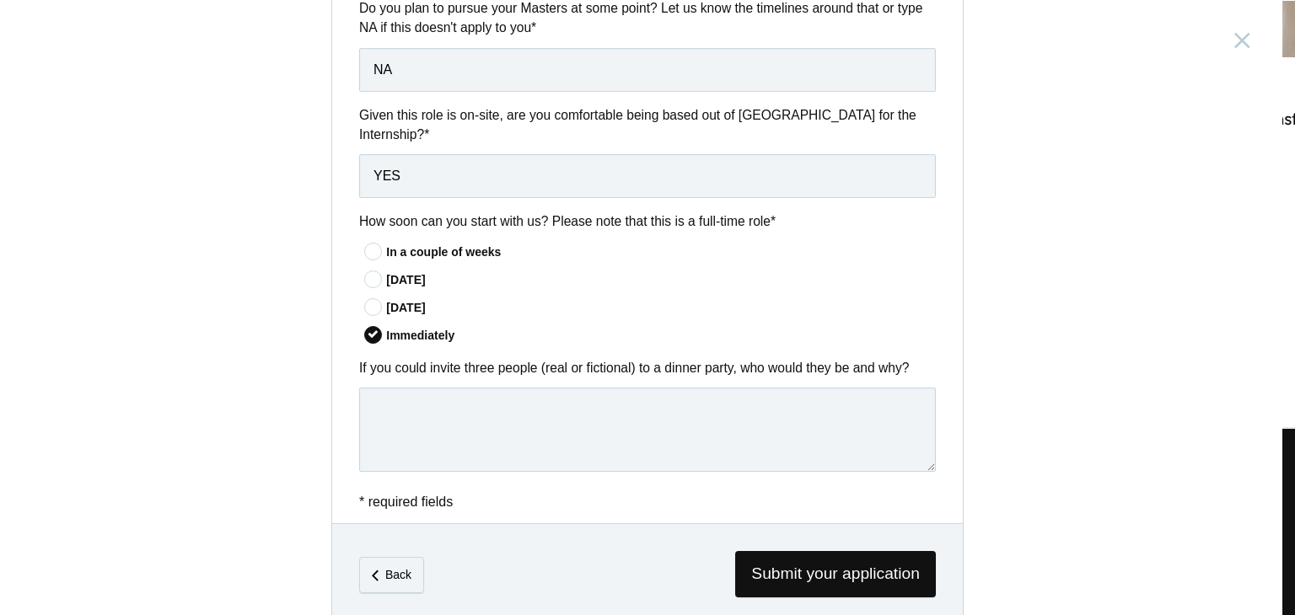
scroll to position [1321, 0]
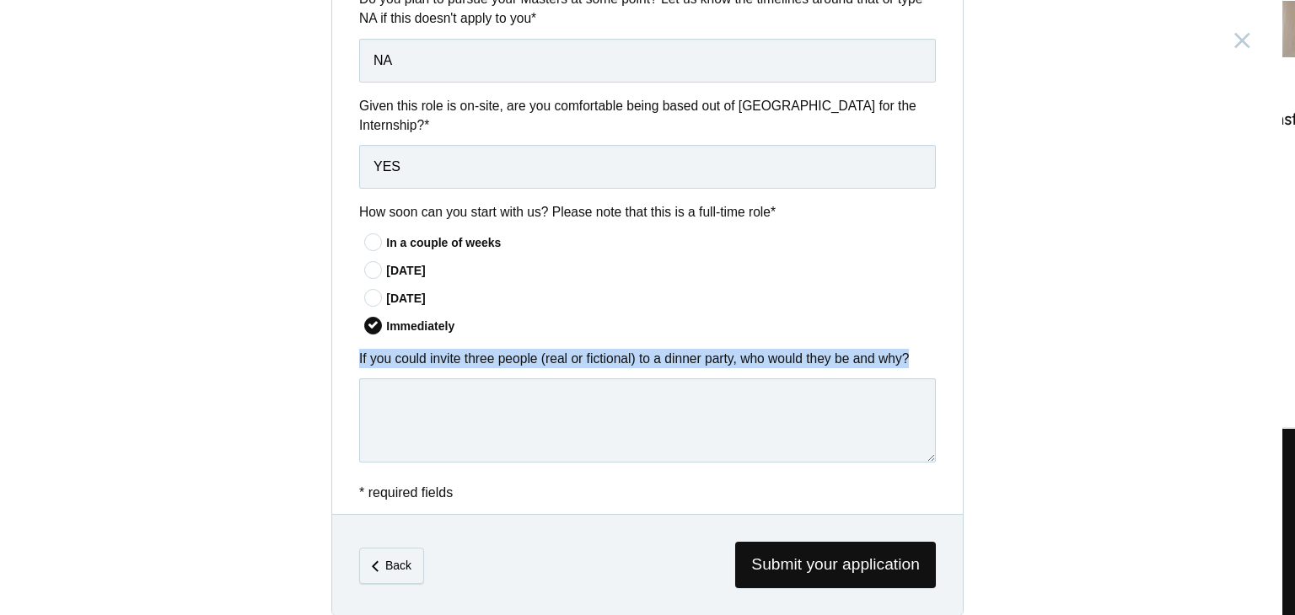
drag, startPoint x: 351, startPoint y: 337, endPoint x: 908, endPoint y: 344, distance: 557.2
click at [908, 349] on div "If you could invite three people (real or fictional) to a dinner party, who wou…" at bounding box center [647, 409] width 630 height 120
copy label "If you could invite three people (real or fictional) to a dinner party, who wou…"
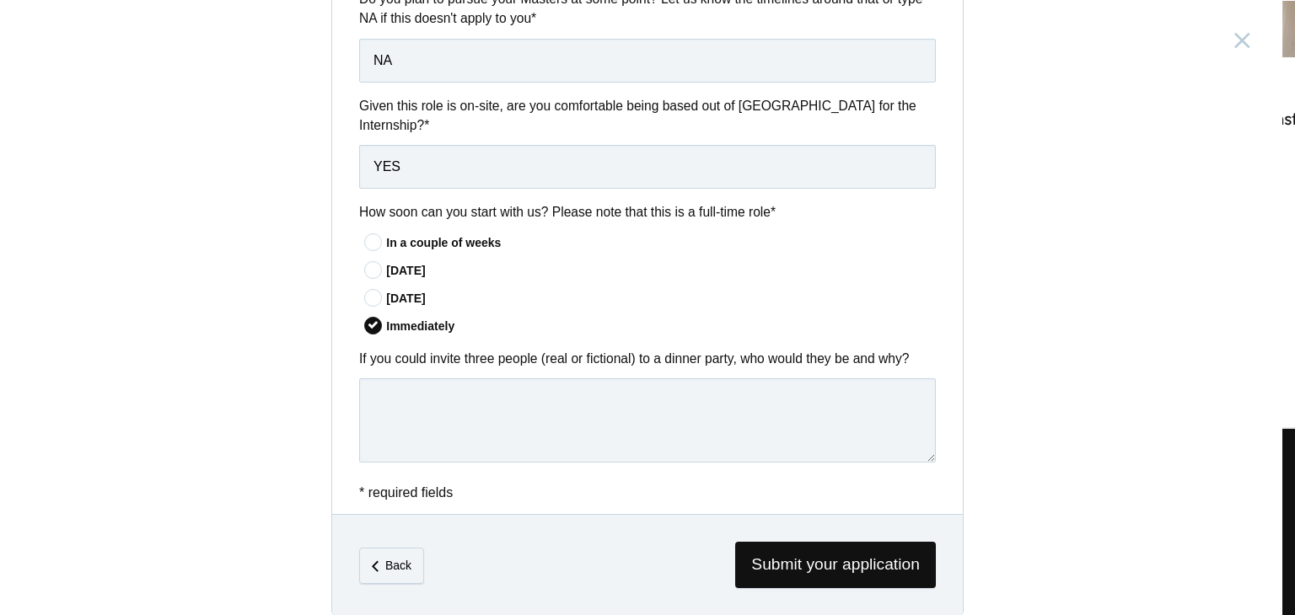
click at [456, 318] on div "Immediately" at bounding box center [661, 327] width 550 height 18
click at [0, 0] on input"] "Immediately" at bounding box center [0, 0] width 0 height 0
click at [439, 391] on textarea at bounding box center [647, 420] width 576 height 84
paste textarea "I would invite Steve Jobs, because his vision for design and technology inspire…"
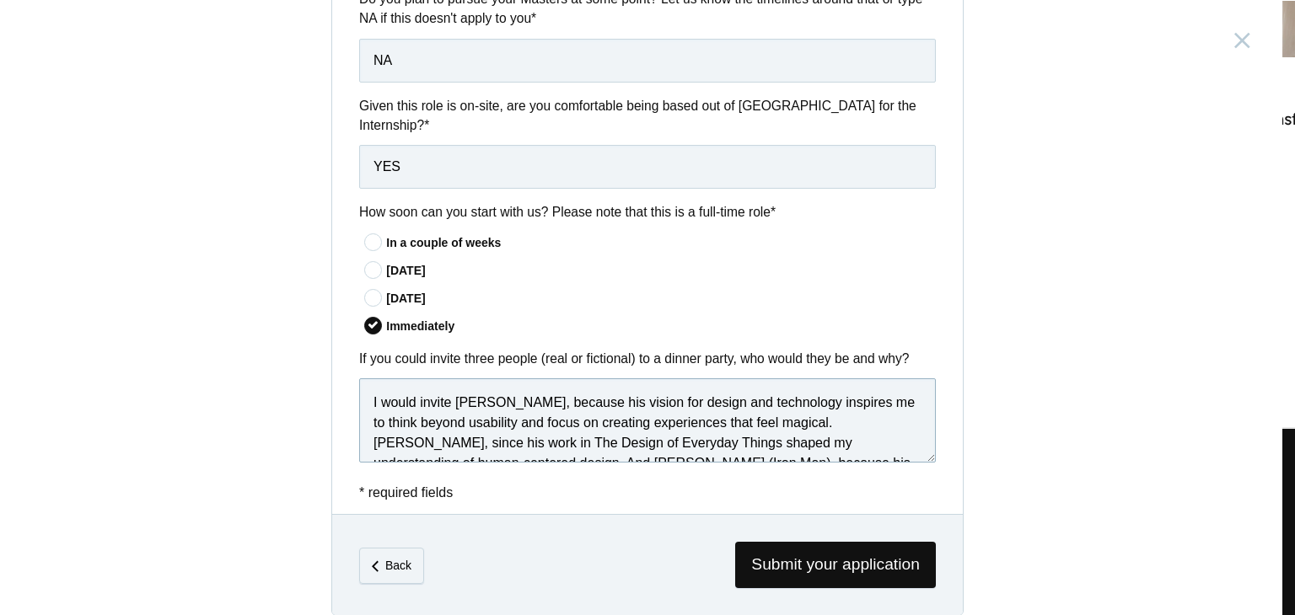
scroll to position [50, 0]
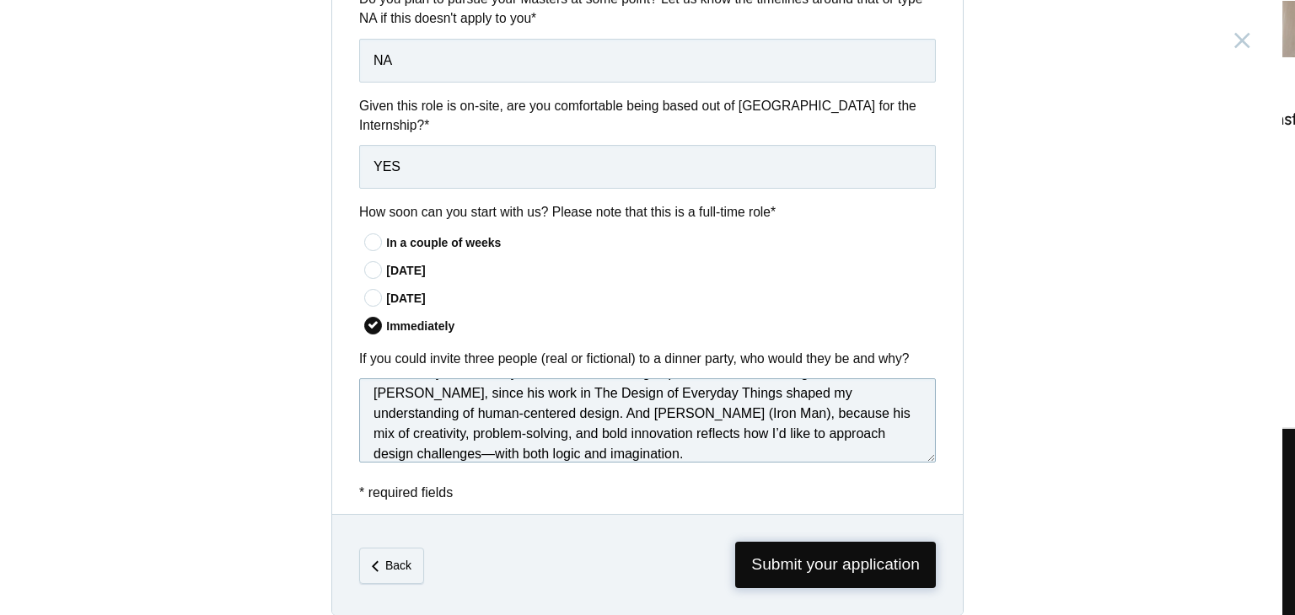
type textarea "I would invite Steve Jobs, because his vision for design and technology inspire…"
click at [839, 544] on span "Submit your application" at bounding box center [835, 565] width 201 height 46
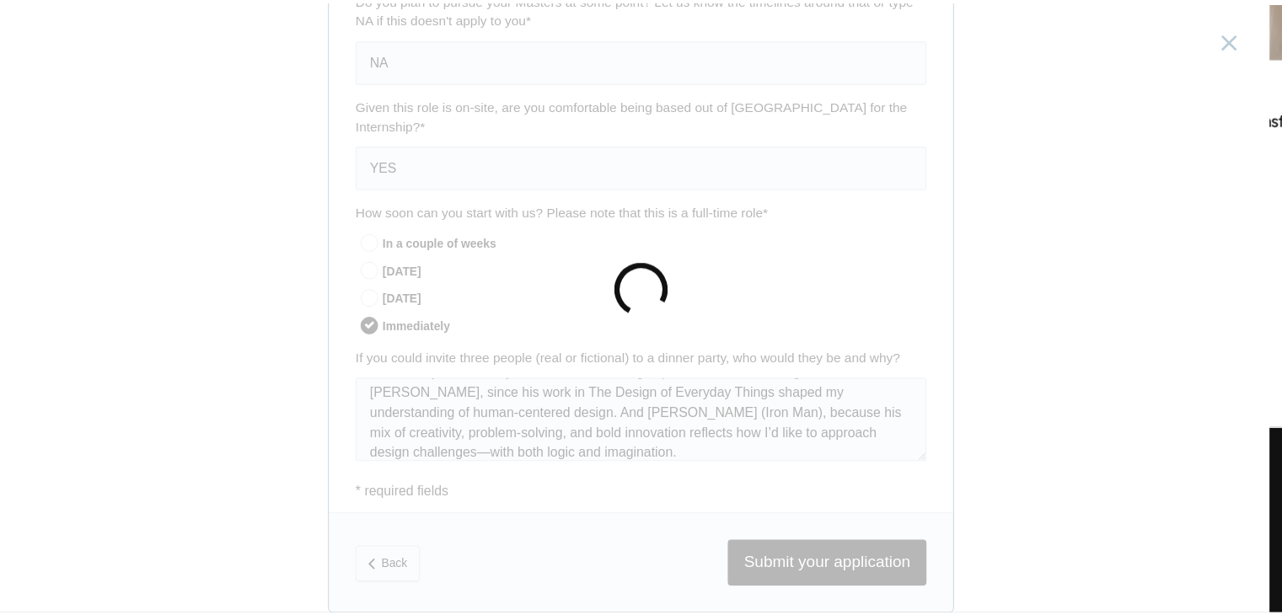
scroll to position [0, 0]
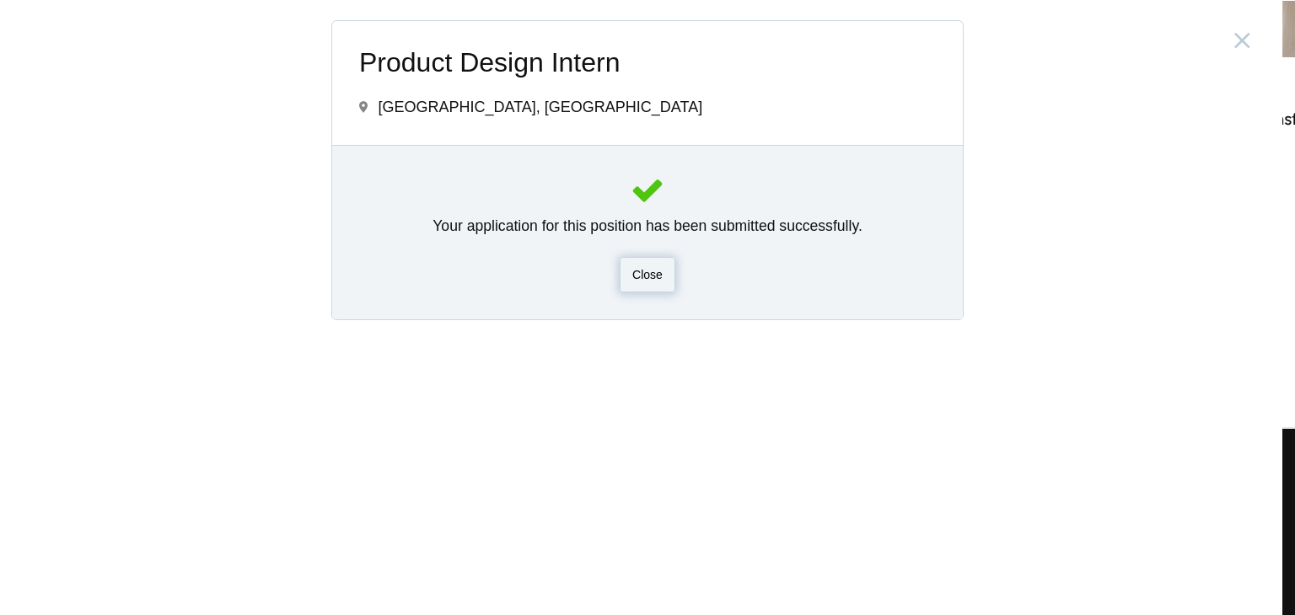
click at [642, 277] on span "Close" at bounding box center [647, 274] width 30 height 13
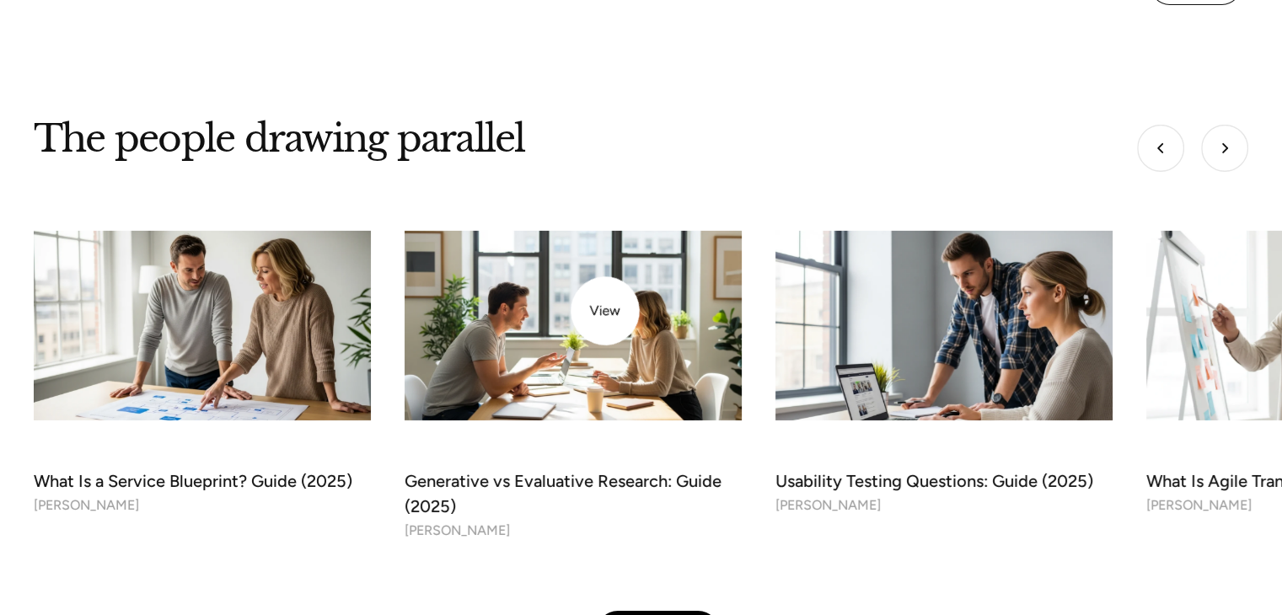
scroll to position [5606, 0]
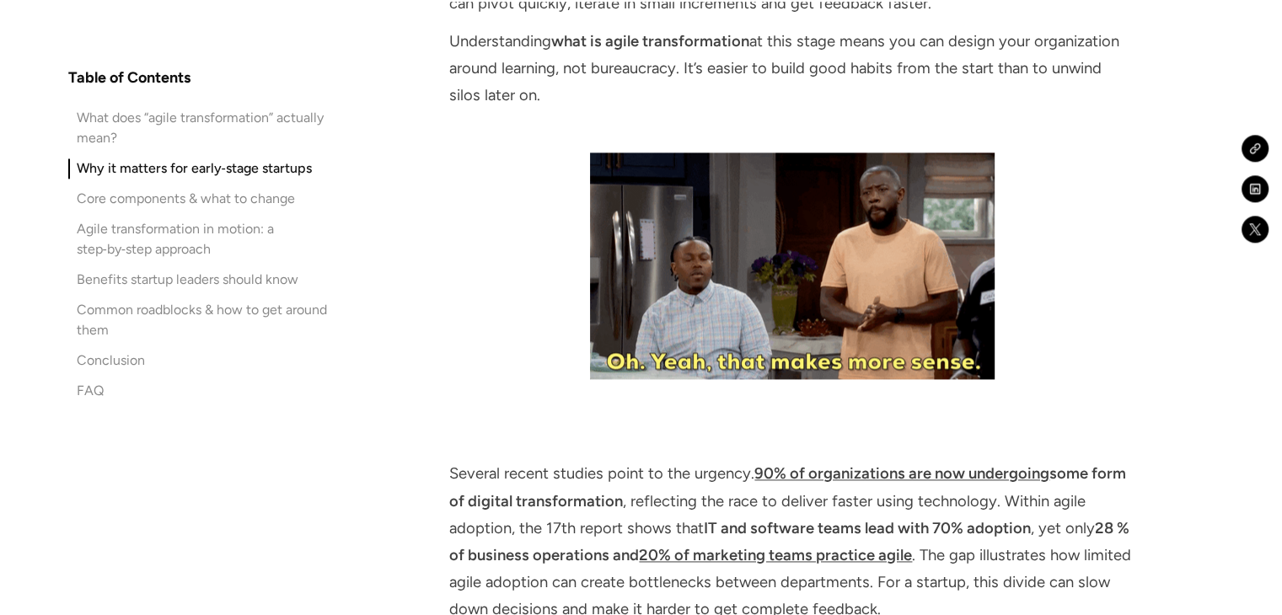
scroll to position [1939, 0]
